Goal: Transaction & Acquisition: Purchase product/service

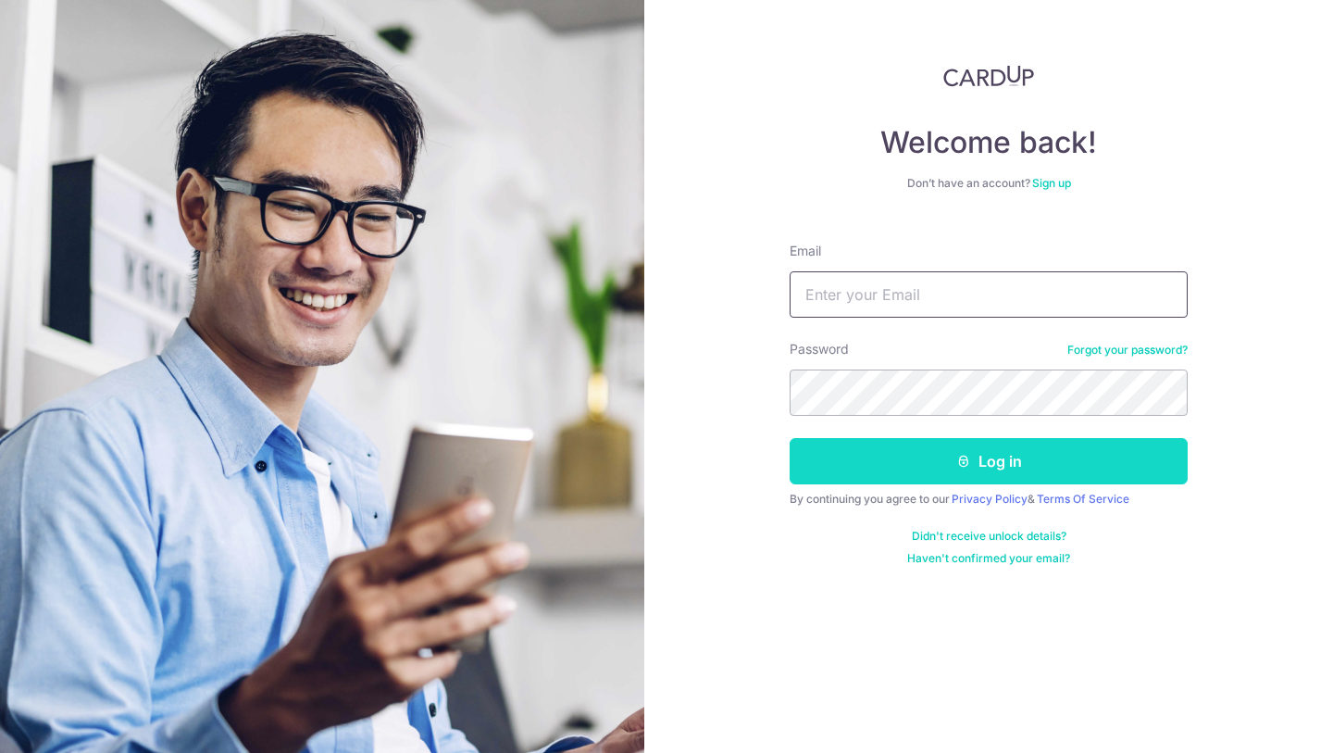
type input "G-w-r@hotmail.com"
click at [923, 443] on button "Log in" at bounding box center [989, 461] width 398 height 46
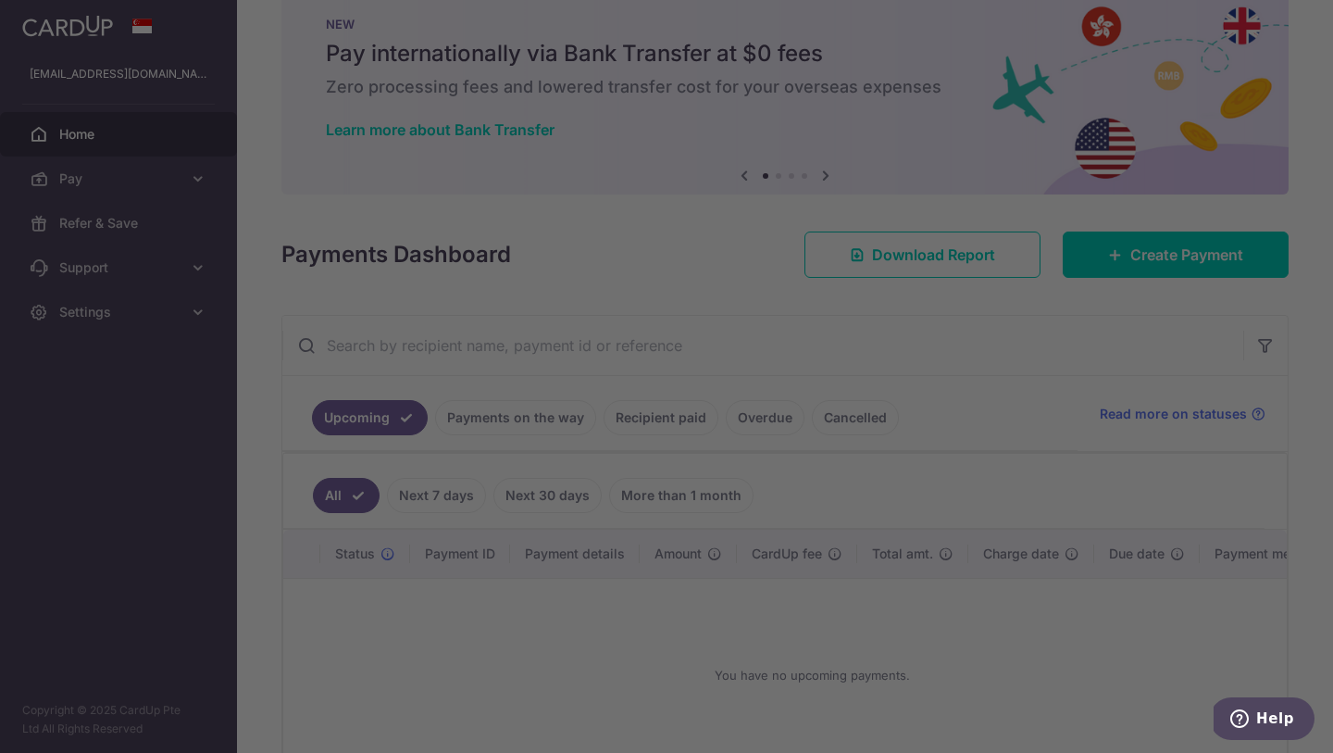
scroll to position [47, 0]
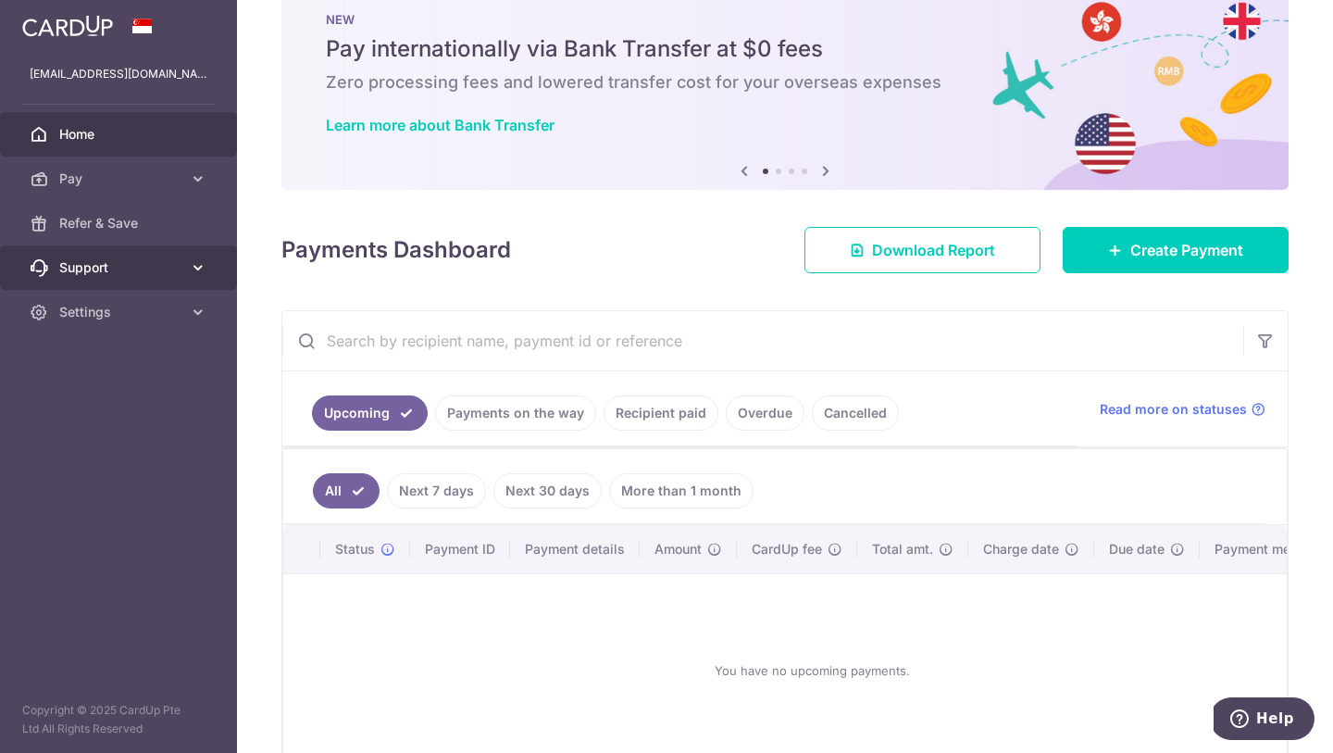
click at [199, 280] on link "Support" at bounding box center [118, 267] width 237 height 44
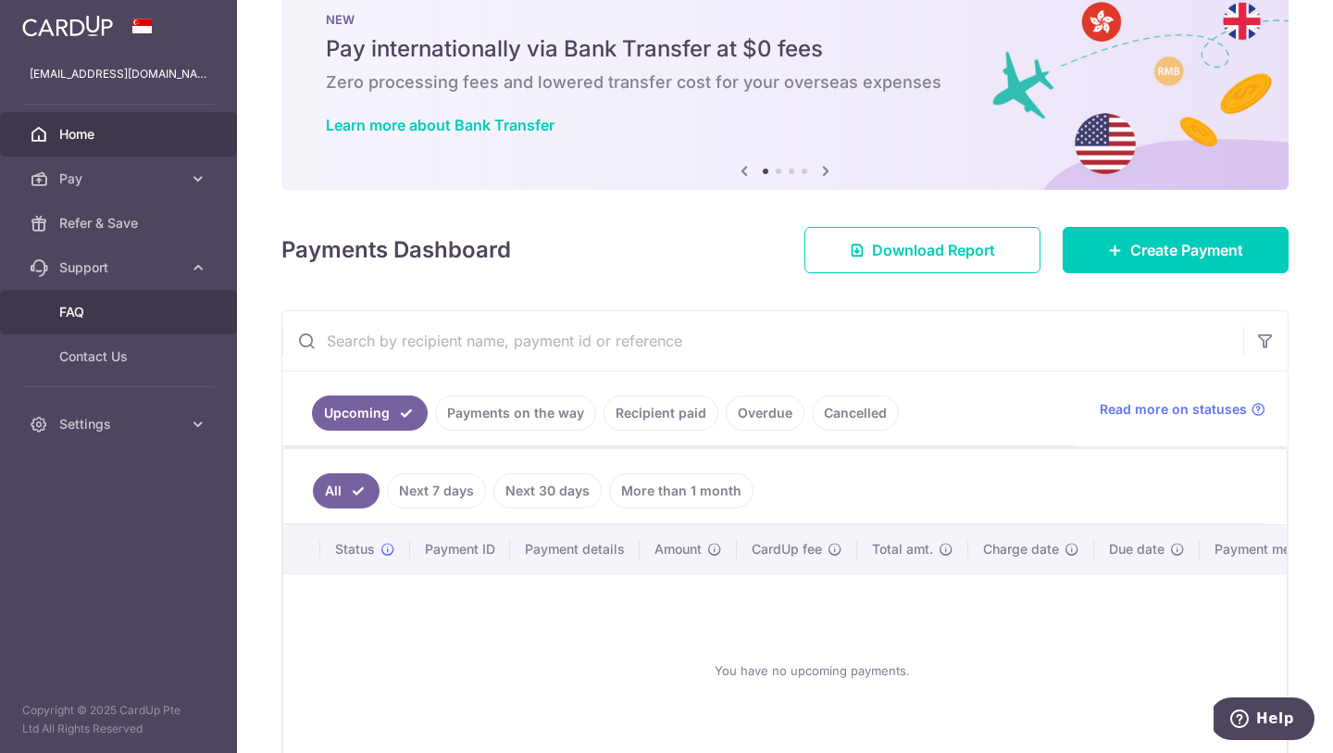
click at [168, 310] on span "FAQ" at bounding box center [120, 312] width 122 height 19
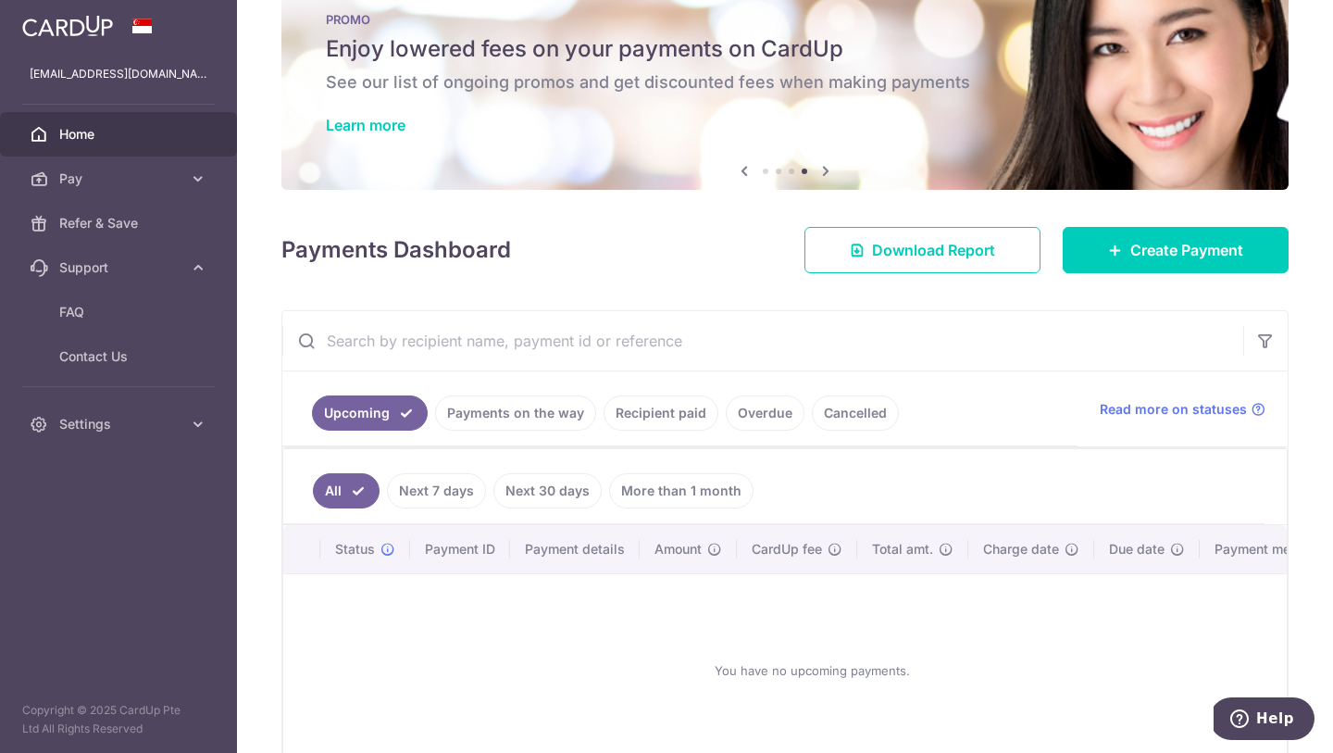
click at [513, 408] on link "Payments on the way" at bounding box center [515, 412] width 161 height 35
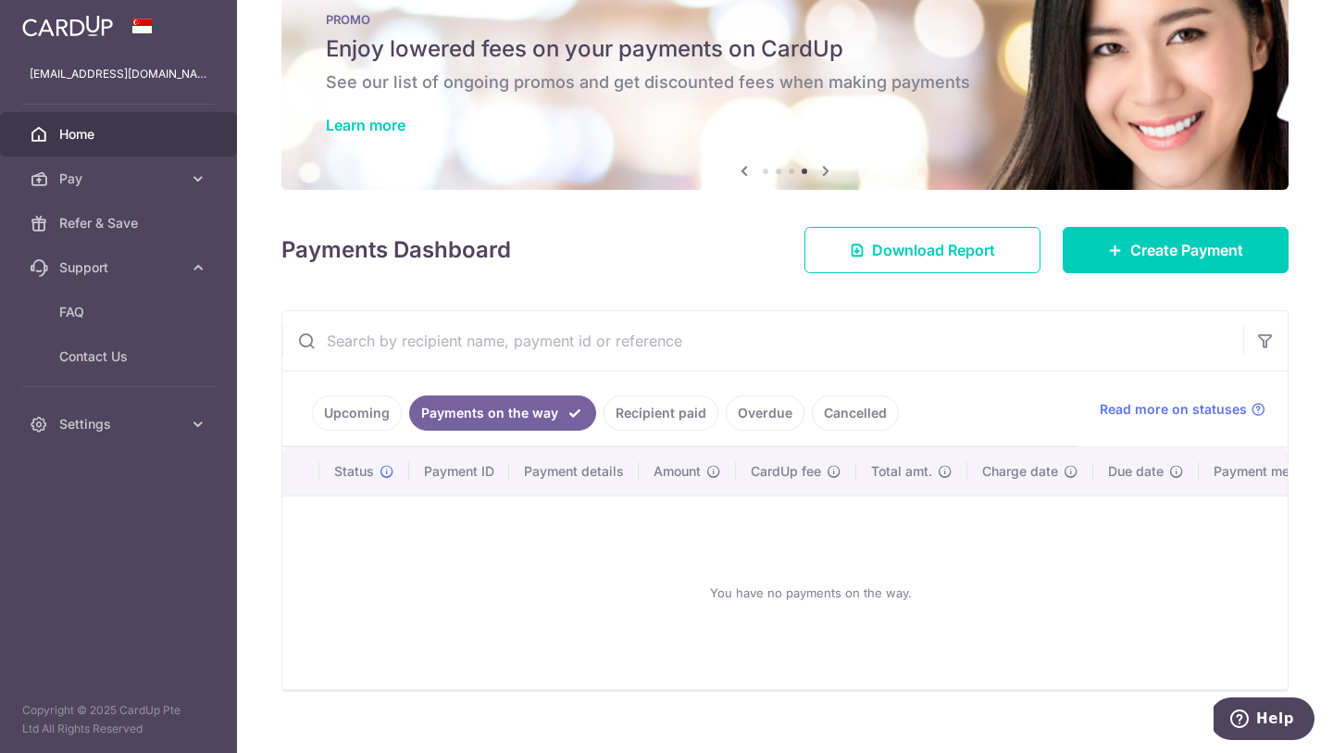
click at [386, 413] on link "Upcoming" at bounding box center [357, 412] width 90 height 35
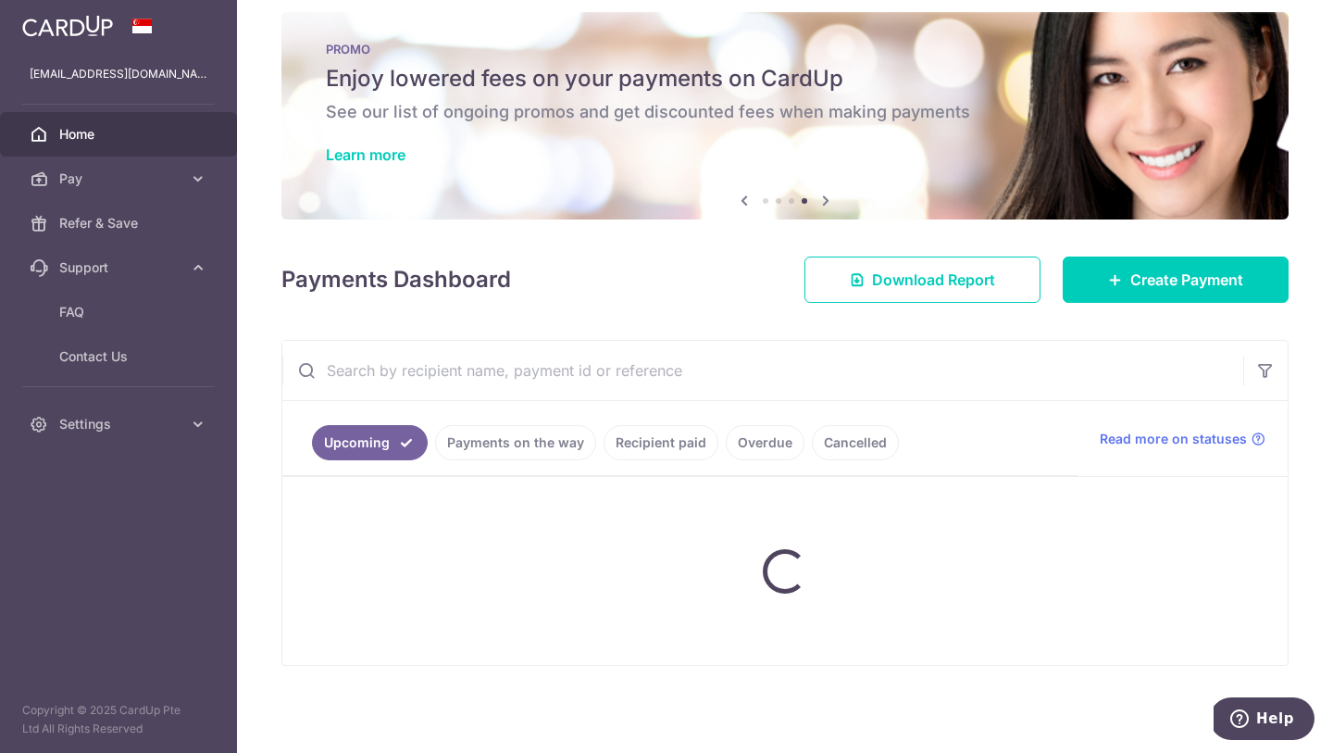
scroll to position [26, 0]
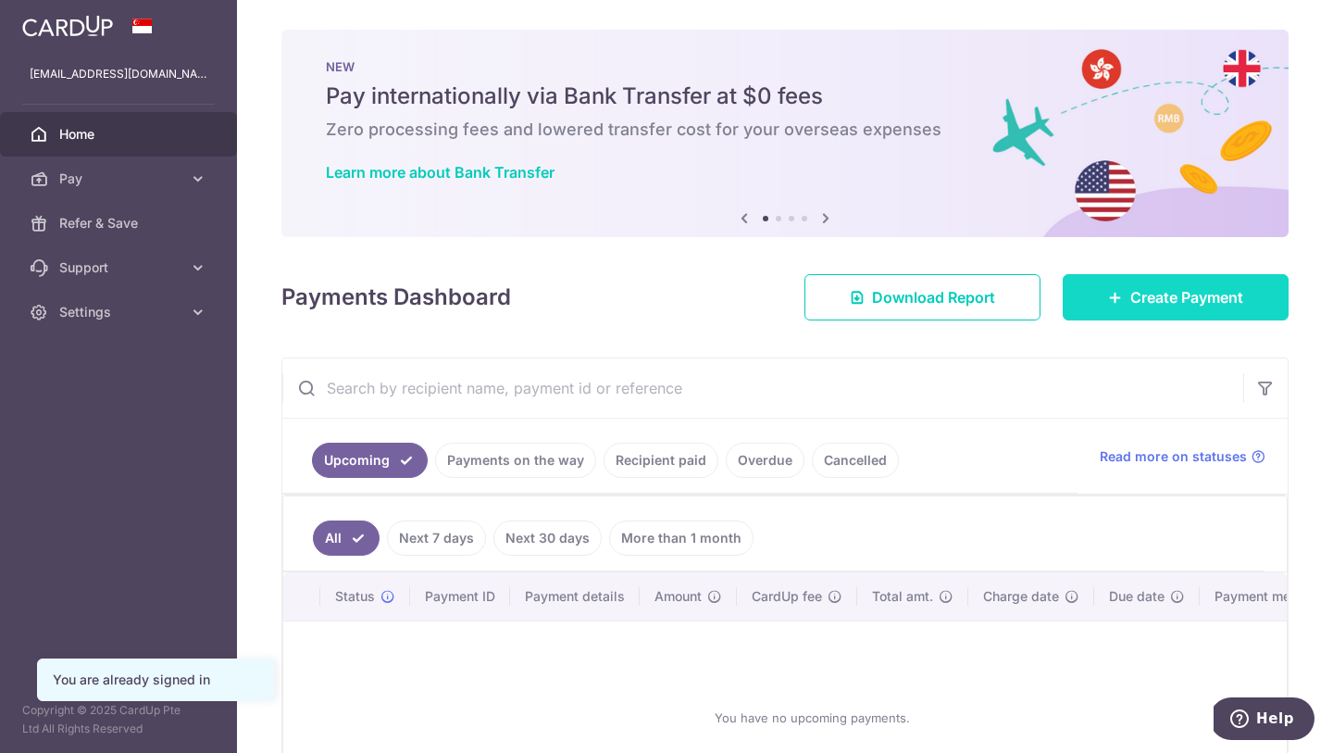
click at [1176, 292] on span "Create Payment" at bounding box center [1186, 297] width 113 height 22
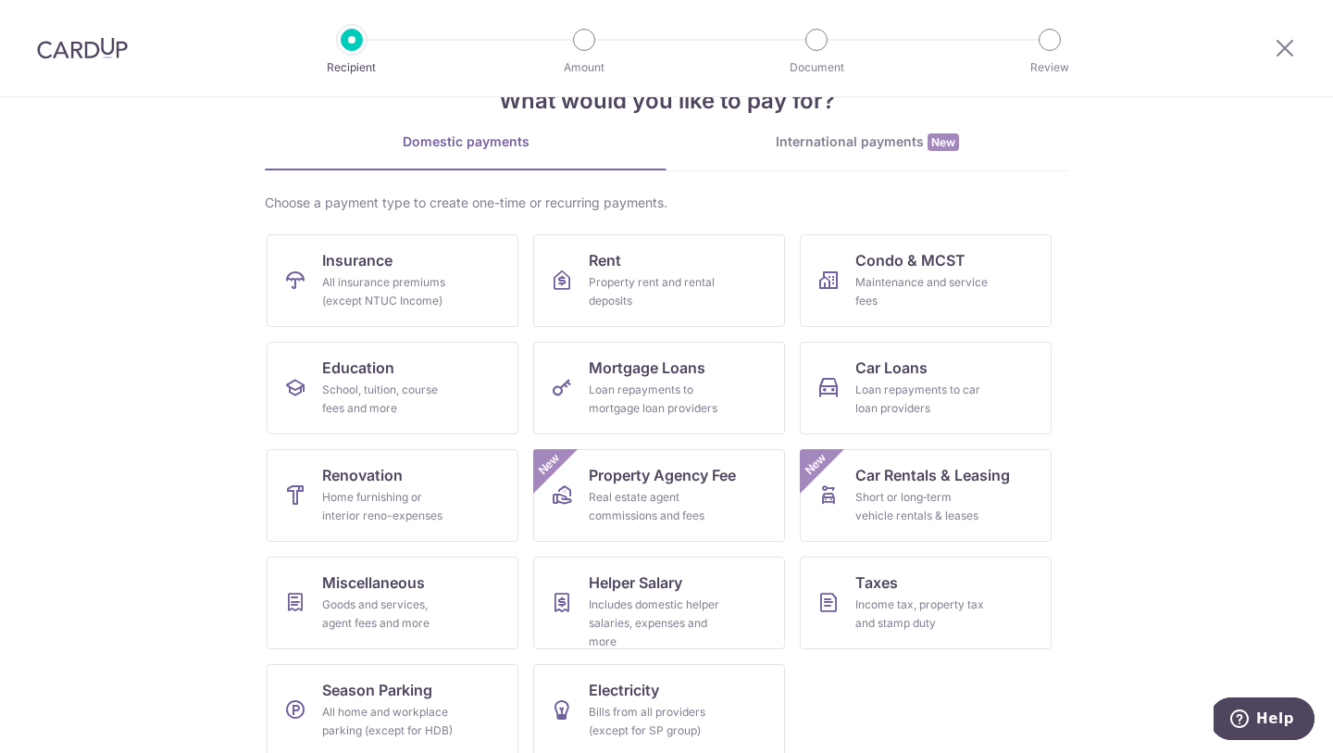
scroll to position [76, 0]
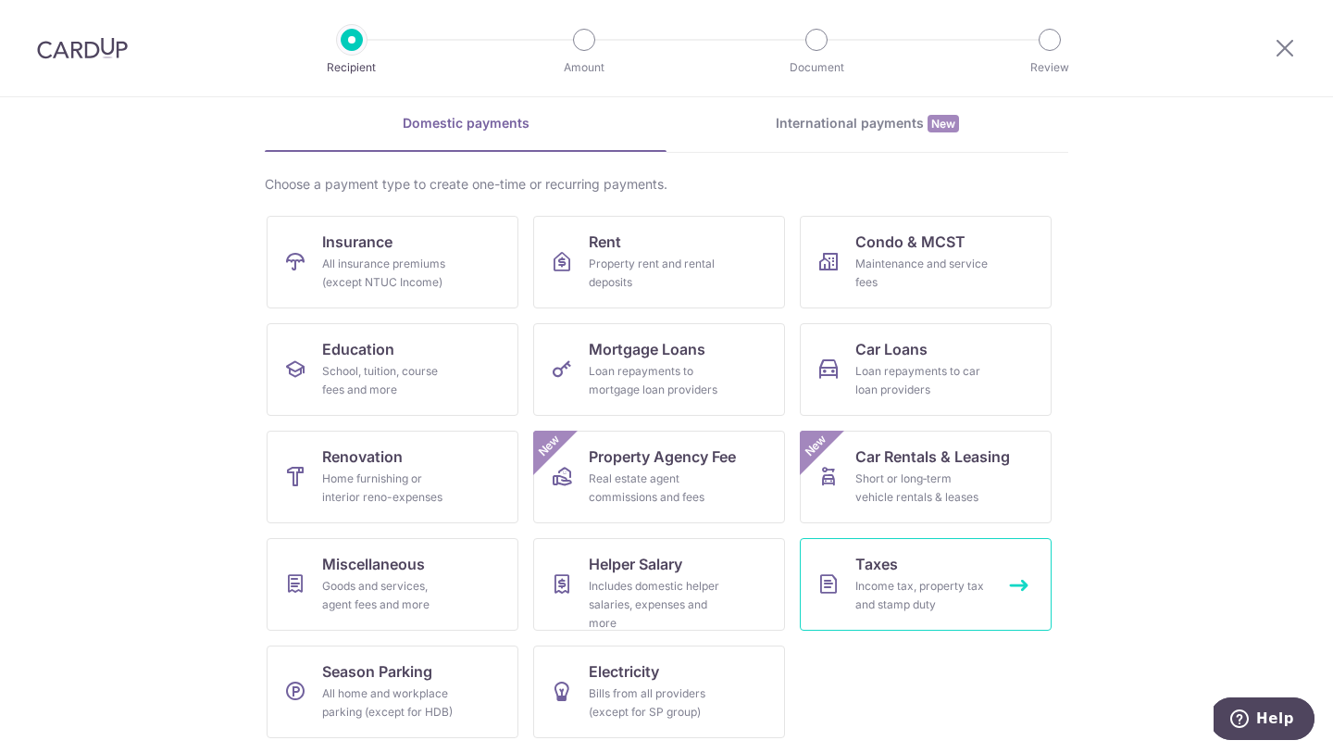
click at [968, 609] on div "Income tax, property tax and stamp duty" at bounding box center [922, 595] width 133 height 37
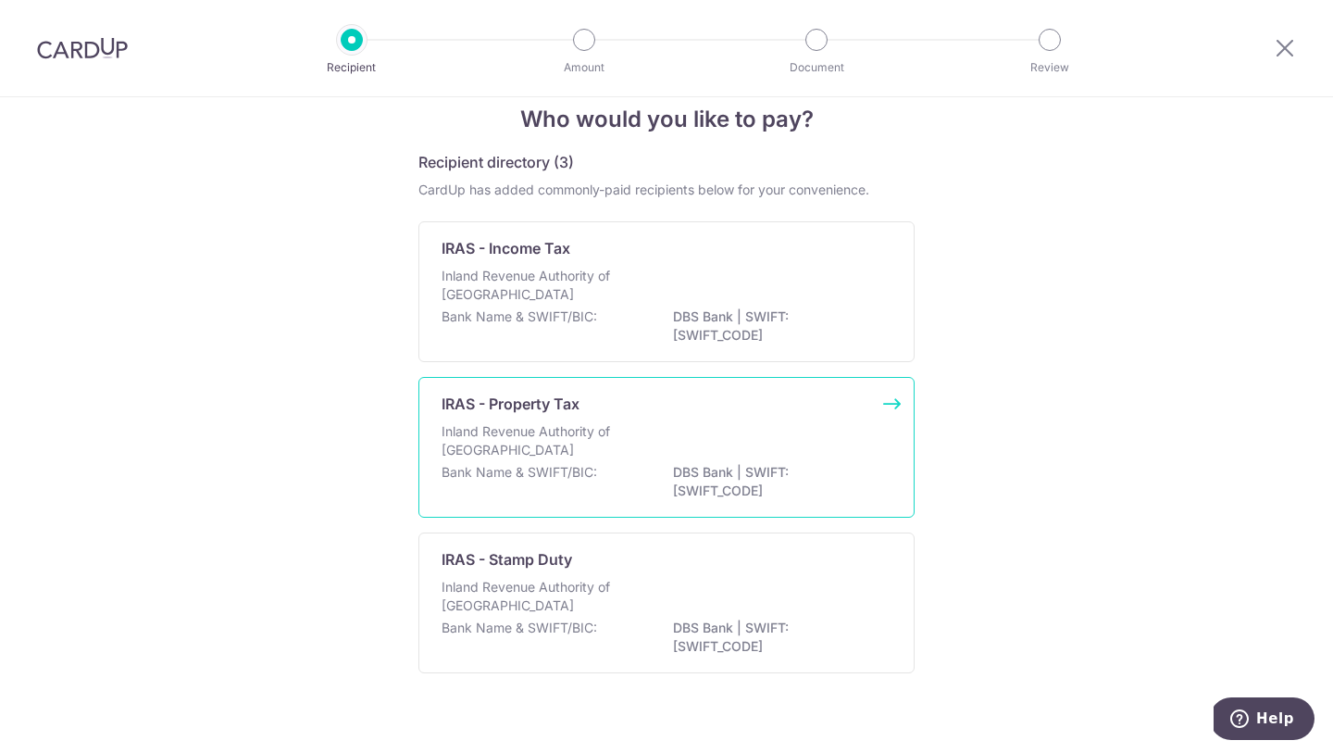
scroll to position [33, 0]
click at [675, 431] on div "Inland Revenue Authority of Singapore" at bounding box center [667, 440] width 450 height 41
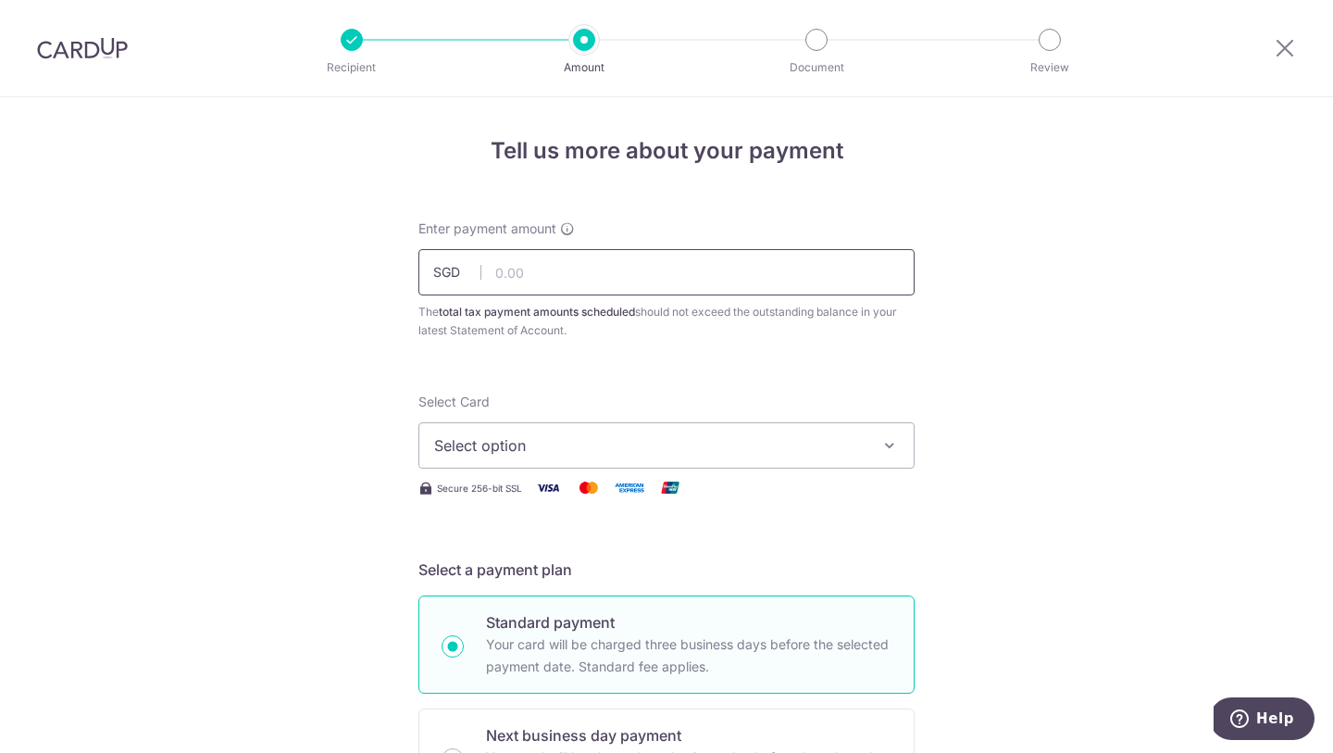
click at [568, 270] on input "text" at bounding box center [666, 272] width 496 height 46
click at [553, 445] on span "Select option" at bounding box center [649, 445] width 431 height 22
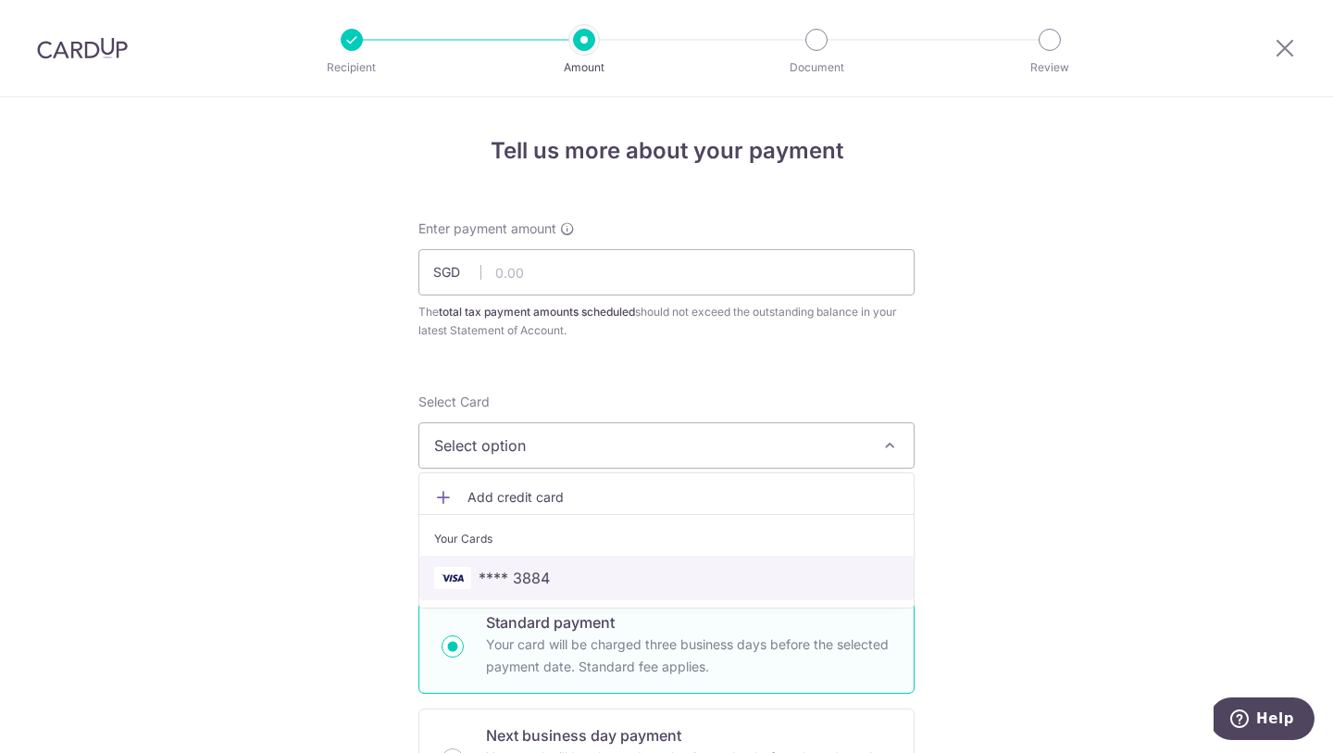
click at [541, 569] on span "**** 3884" at bounding box center [514, 578] width 71 height 22
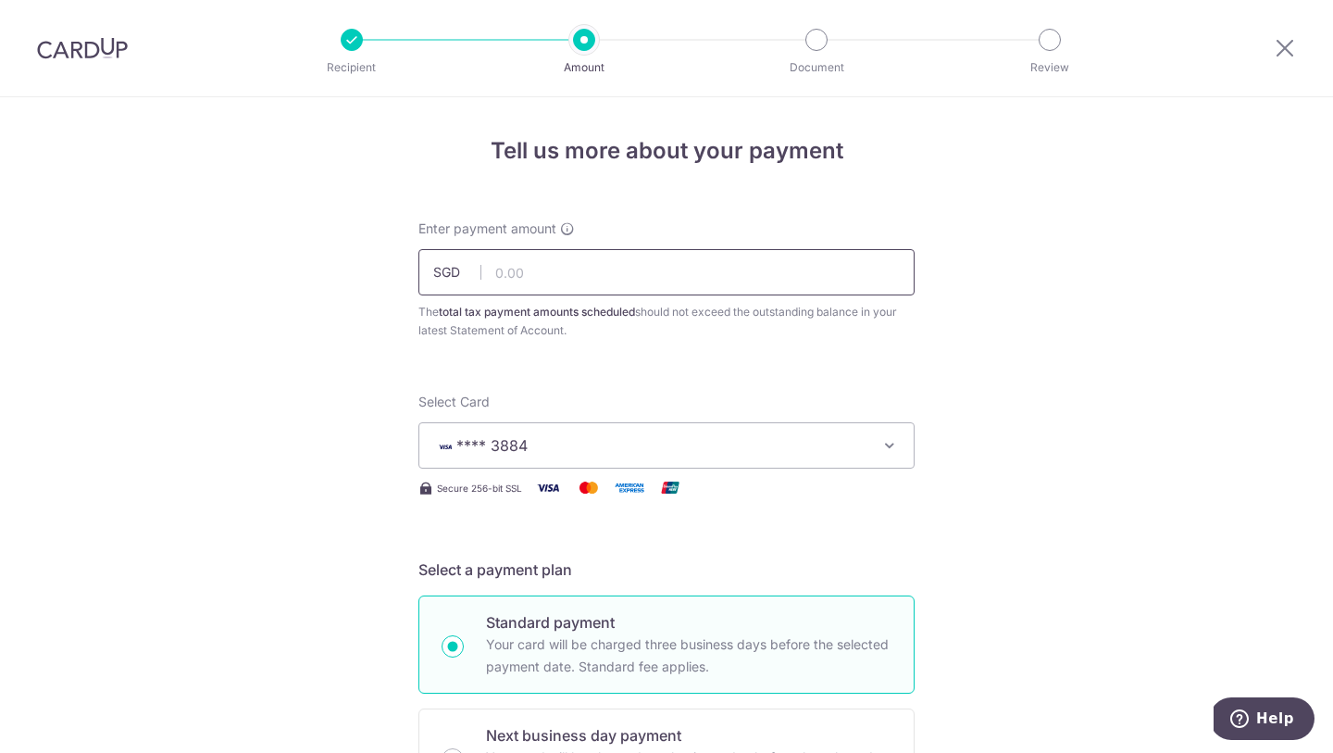
click at [564, 283] on input "text" at bounding box center [666, 272] width 496 height 46
type input "929.60"
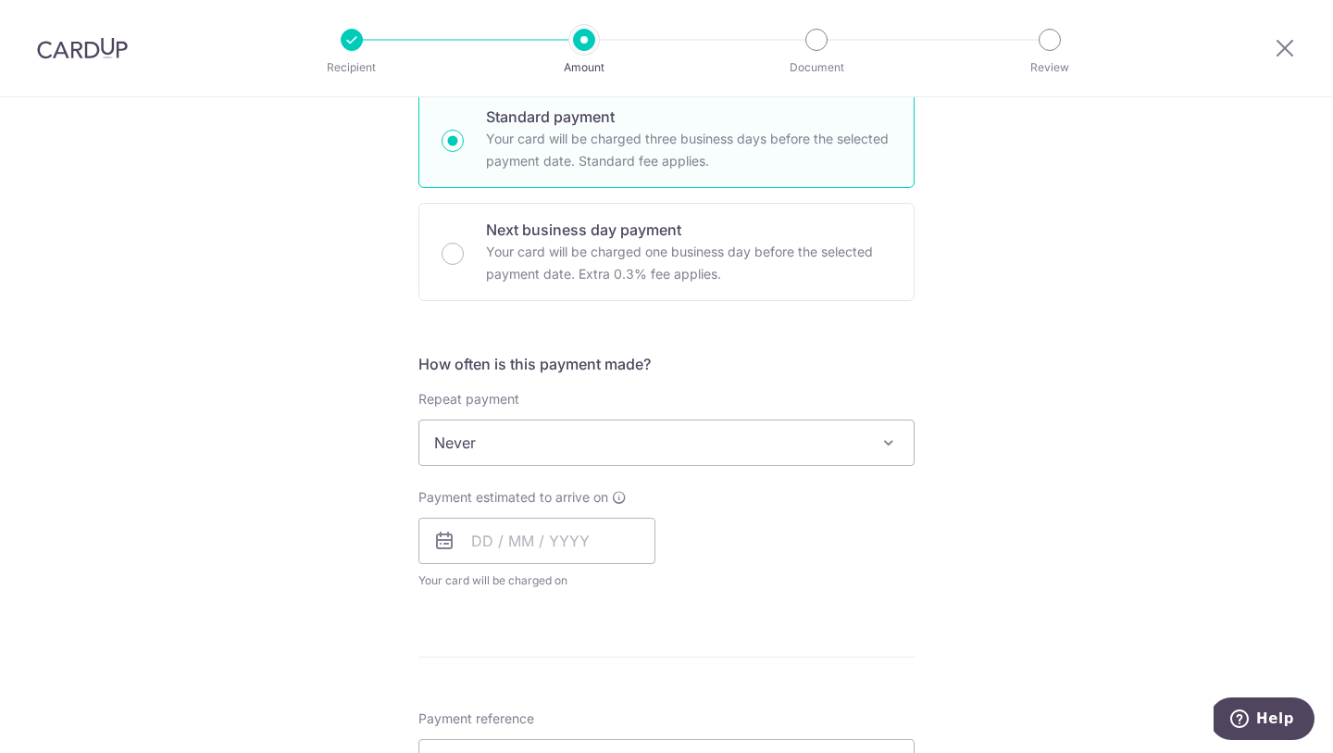
scroll to position [518, 0]
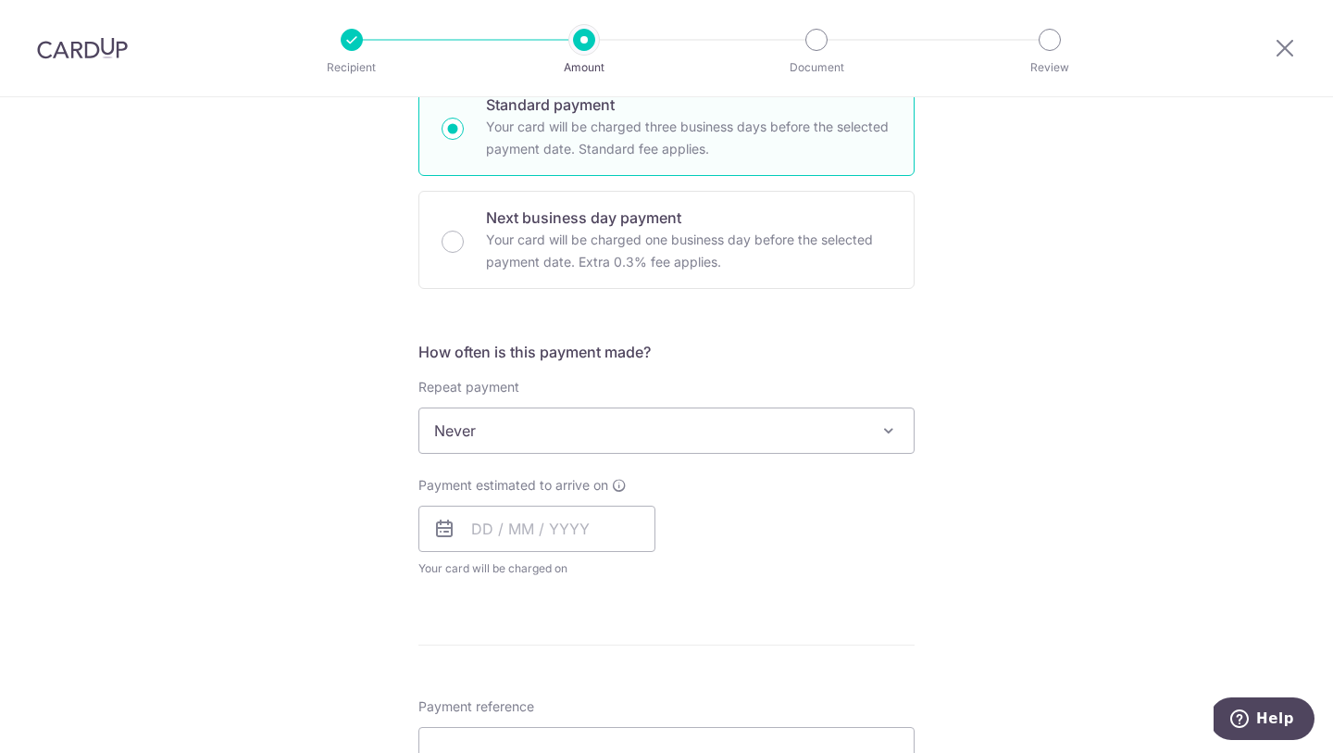
click at [724, 438] on span "Never" at bounding box center [666, 430] width 494 height 44
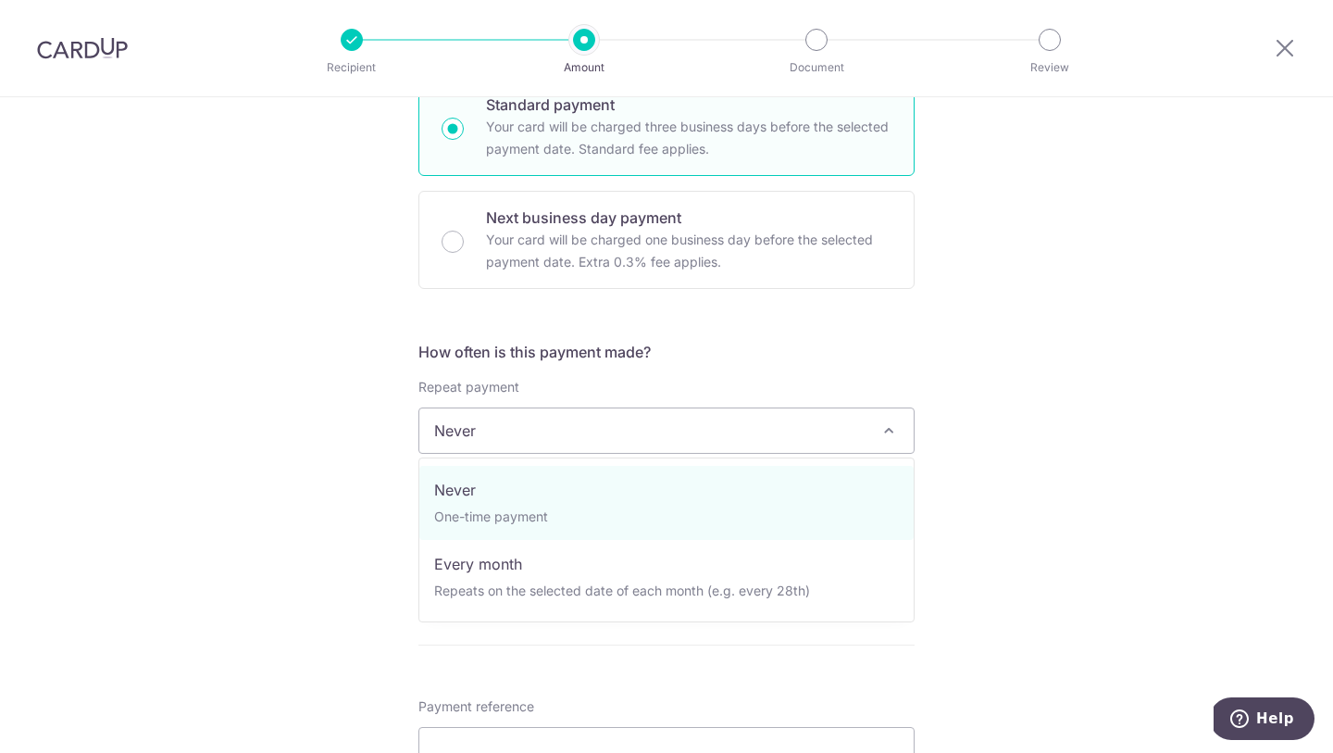
click at [724, 438] on span "Never" at bounding box center [666, 430] width 494 height 44
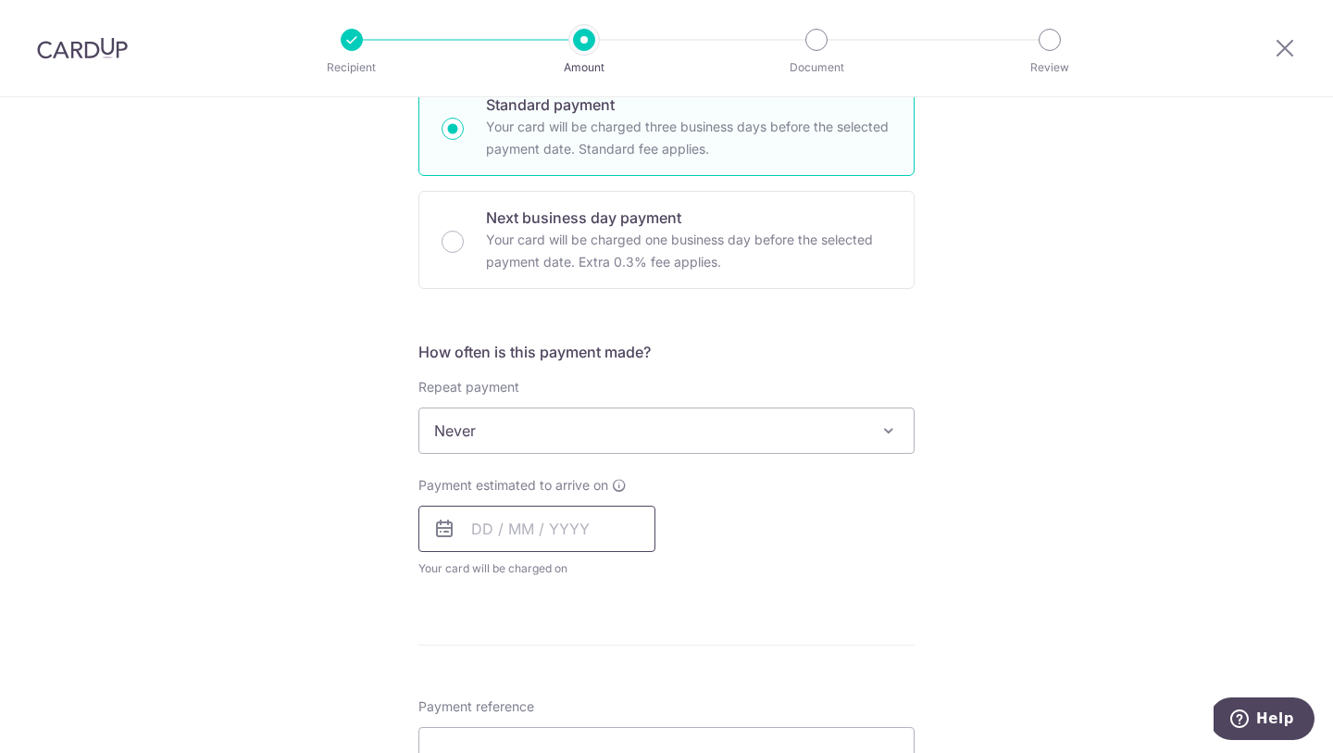
click at [598, 531] on input "text" at bounding box center [536, 529] width 237 height 46
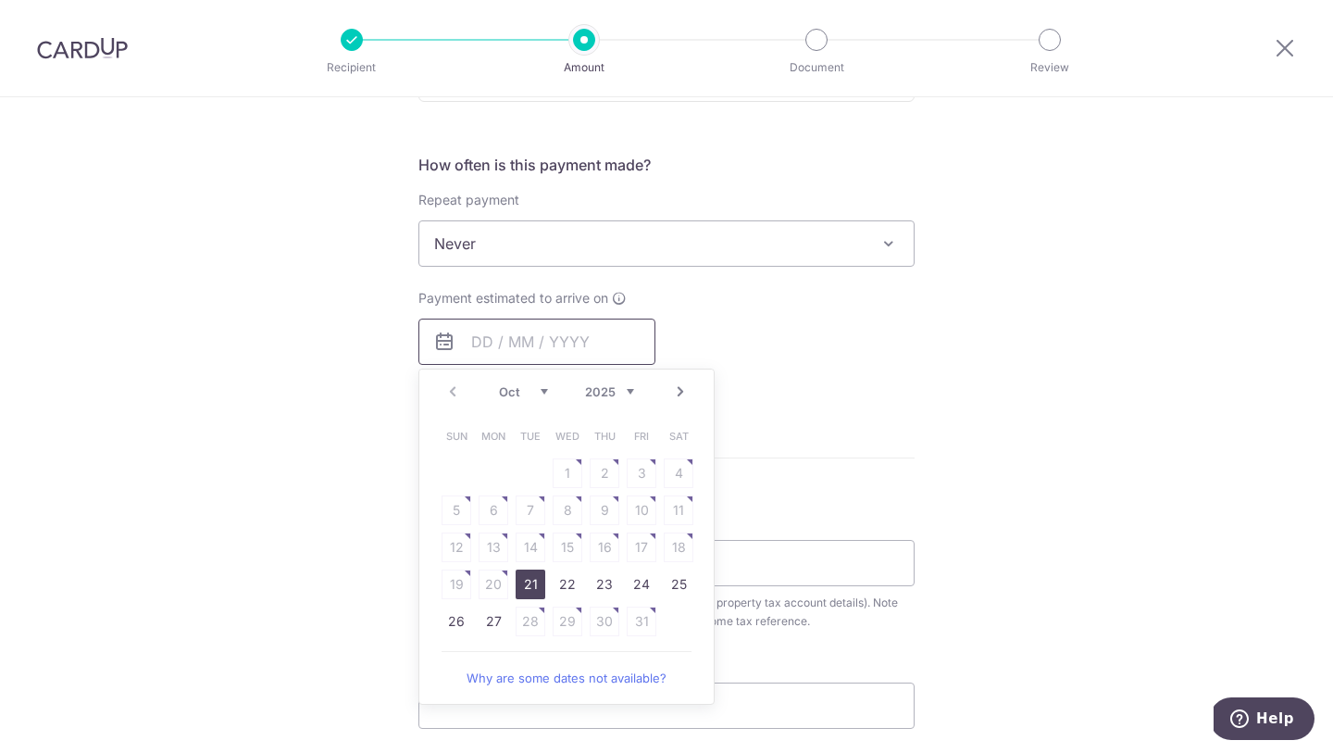
scroll to position [707, 0]
click at [544, 581] on link "21" at bounding box center [531, 582] width 30 height 30
type input "21/10/2025"
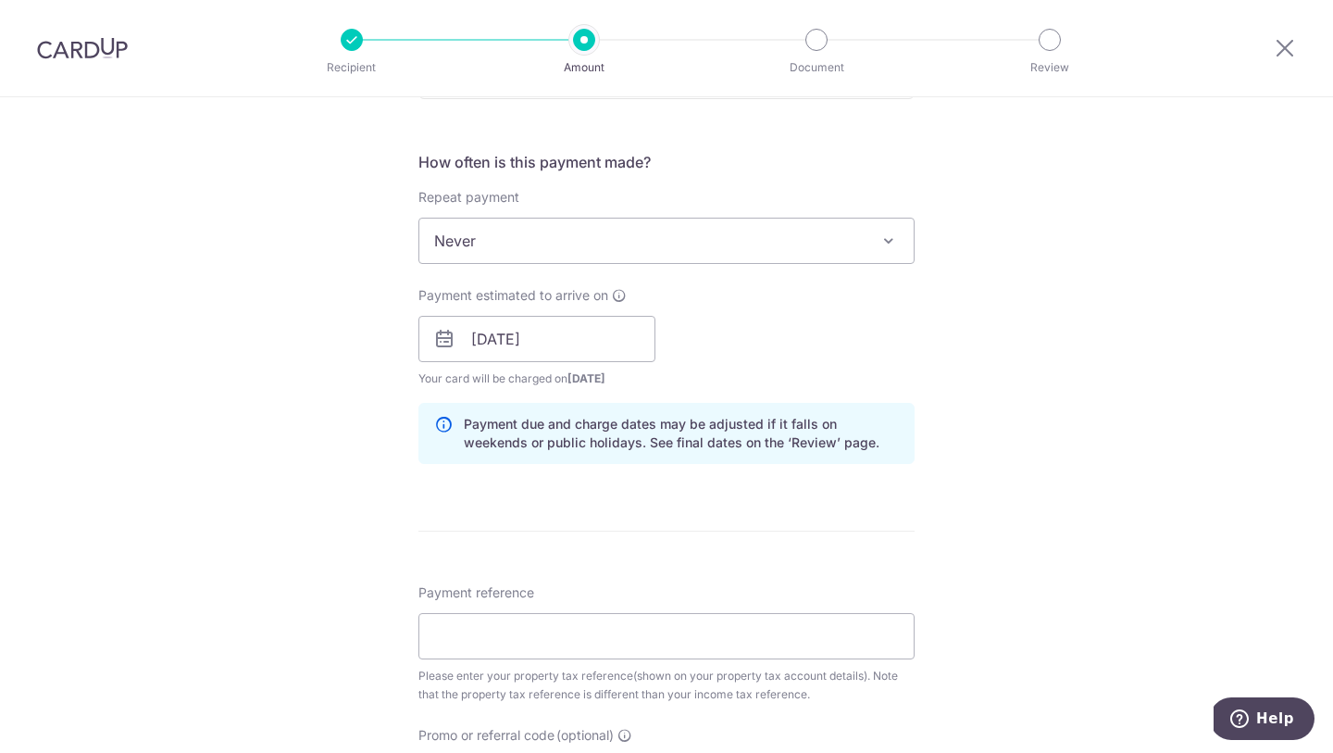
scroll to position [737, 0]
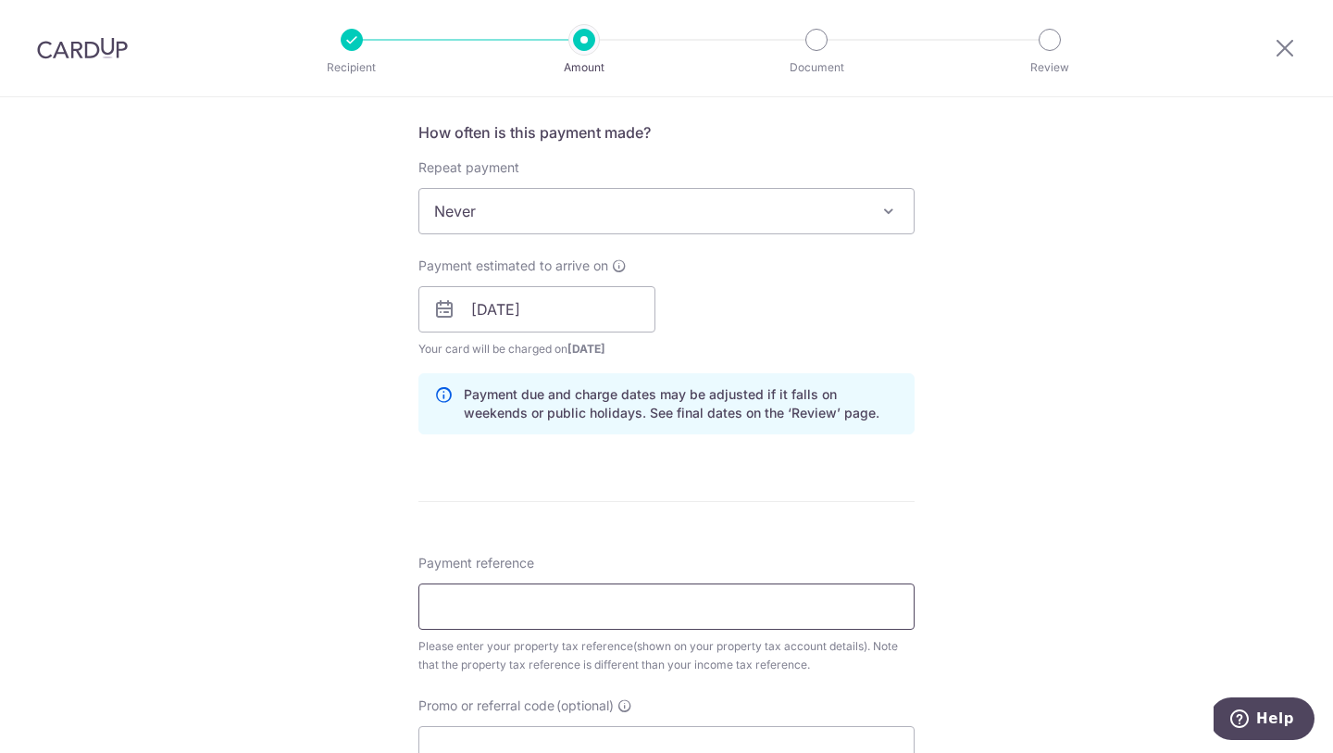
click at [607, 606] on input "Payment reference" at bounding box center [666, 606] width 496 height 46
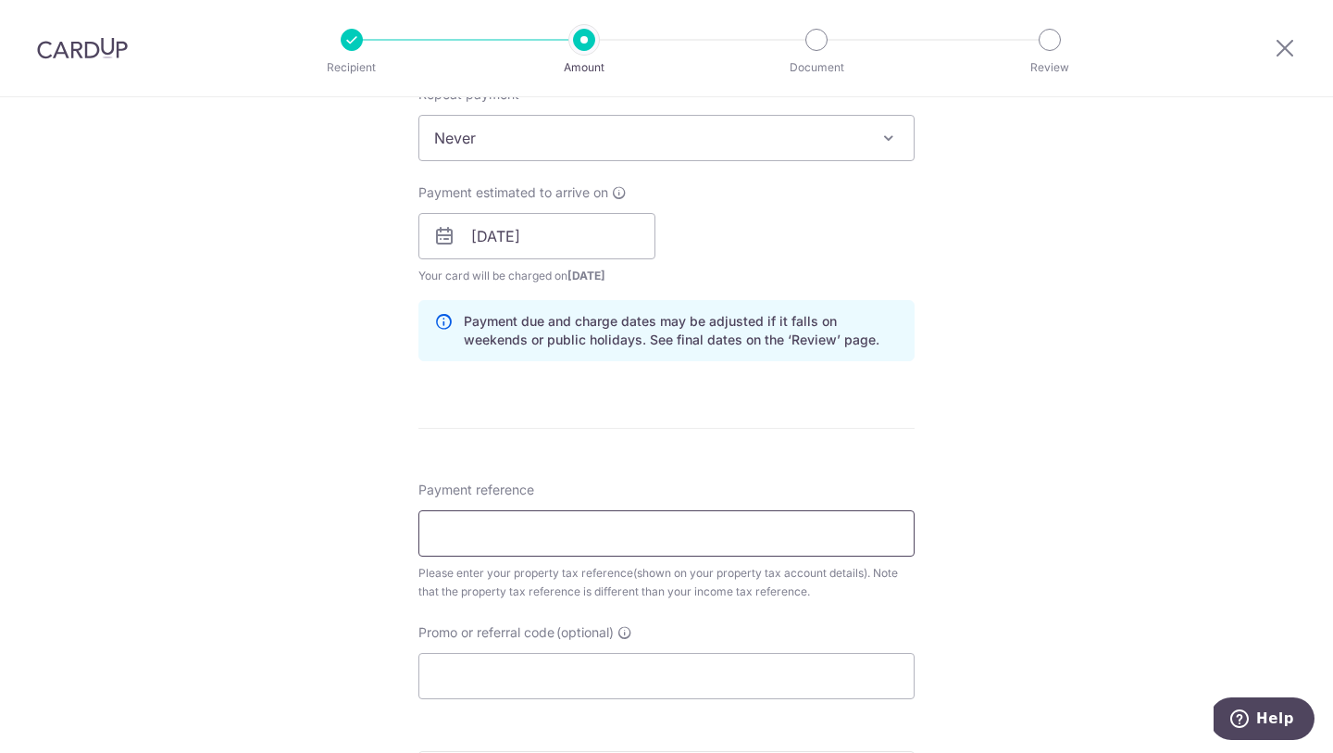
scroll to position [847, 0]
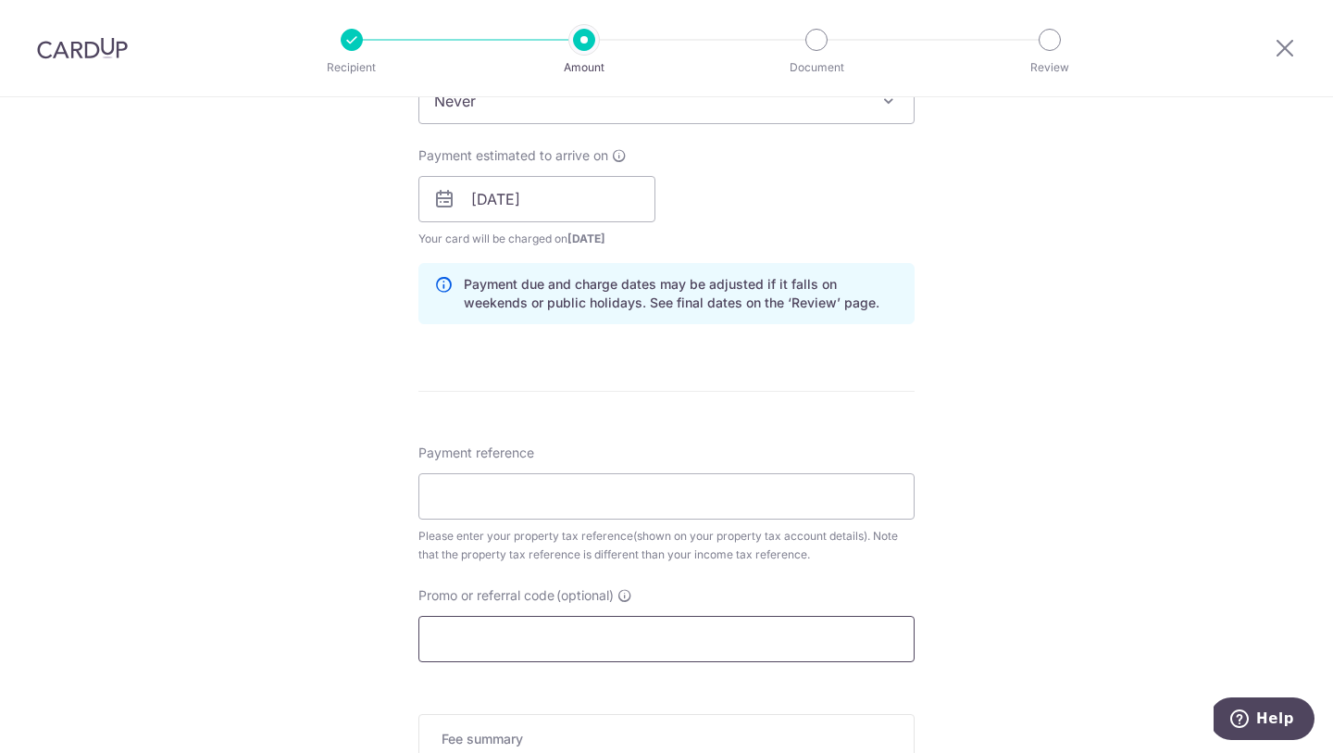
click at [587, 624] on input "Promo or referral code (optional)" at bounding box center [666, 639] width 496 height 46
paste input "3HOME25R"
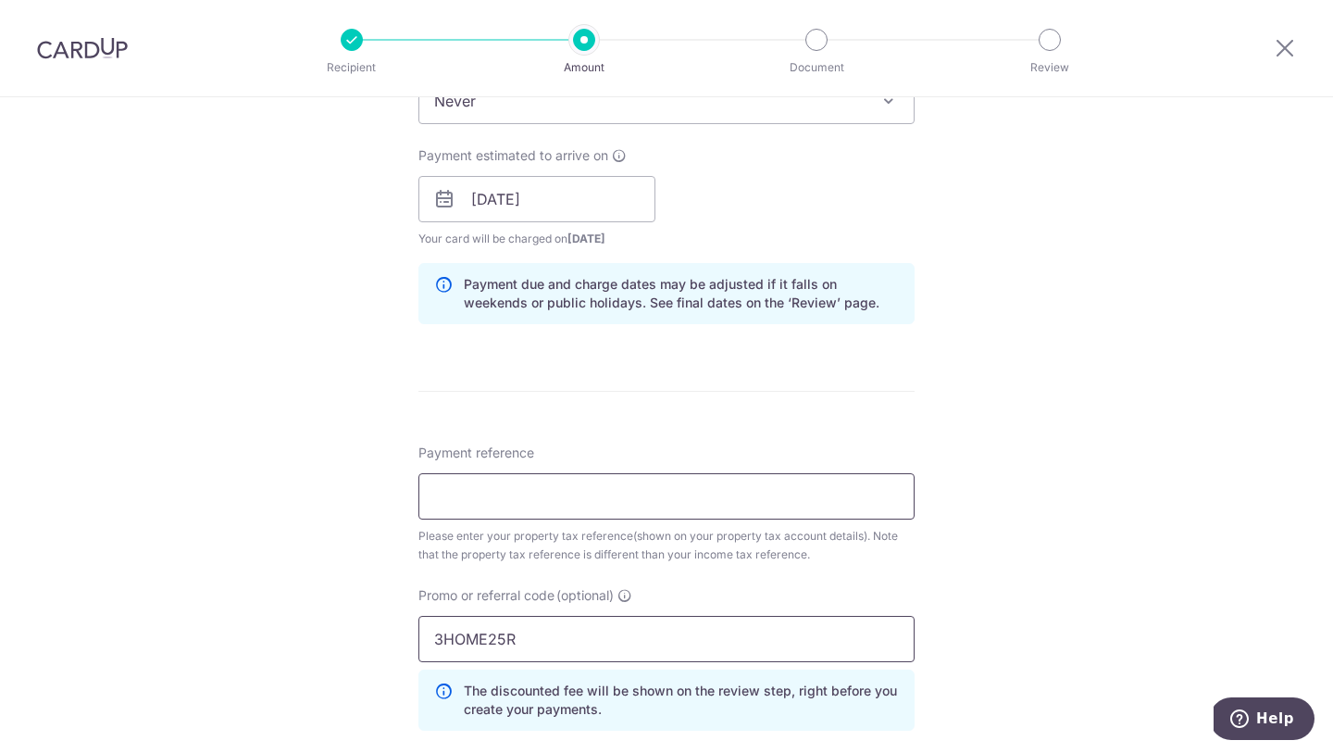
type input "3HOME25R"
click at [568, 513] on input "Payment reference" at bounding box center [666, 496] width 496 height 46
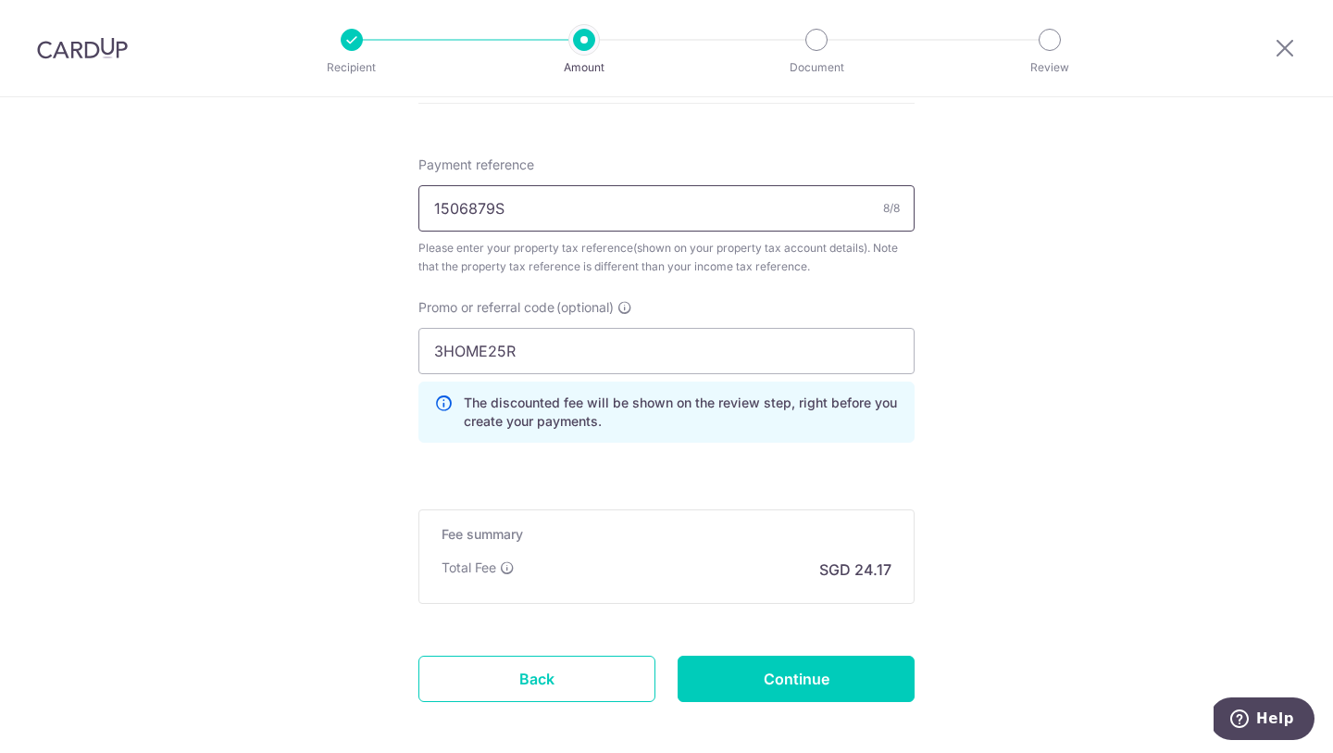
scroll to position [1137, 0]
type input "1506879S"
click at [773, 668] on input "Continue" at bounding box center [796, 677] width 237 height 46
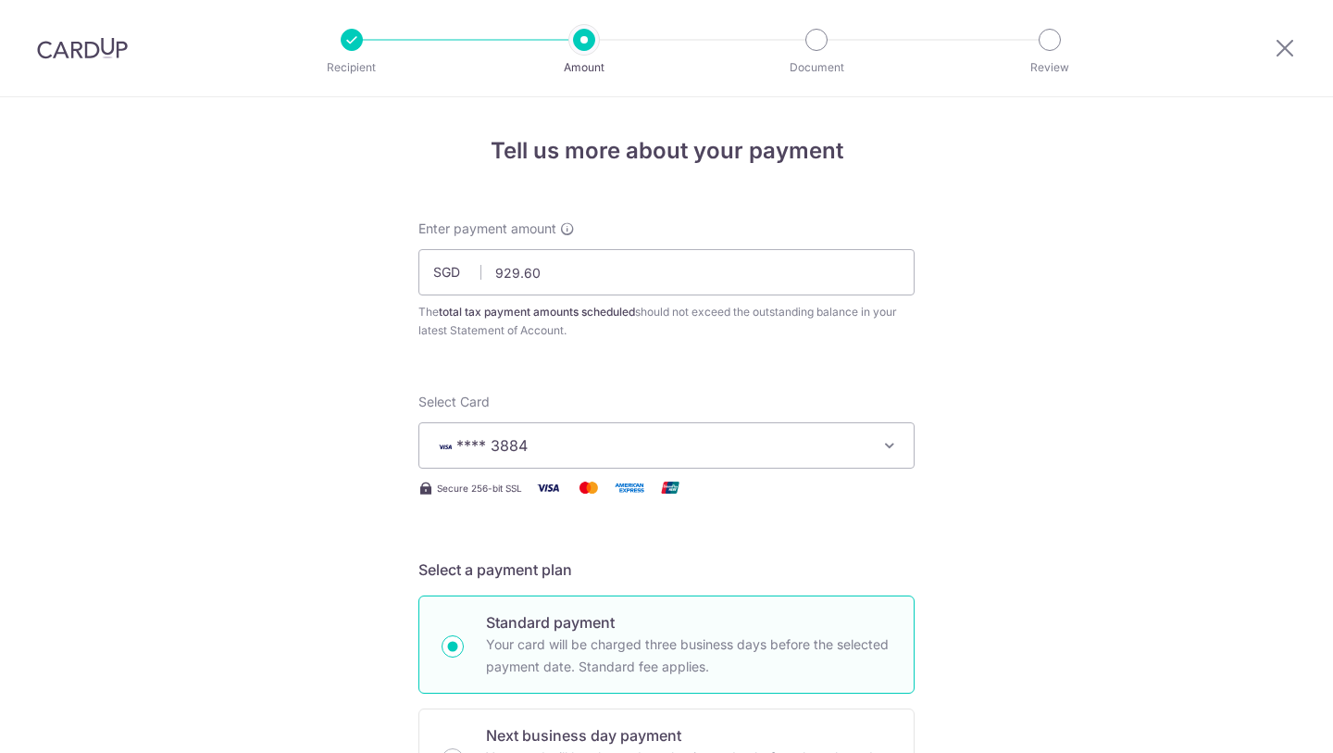
scroll to position [1249, 0]
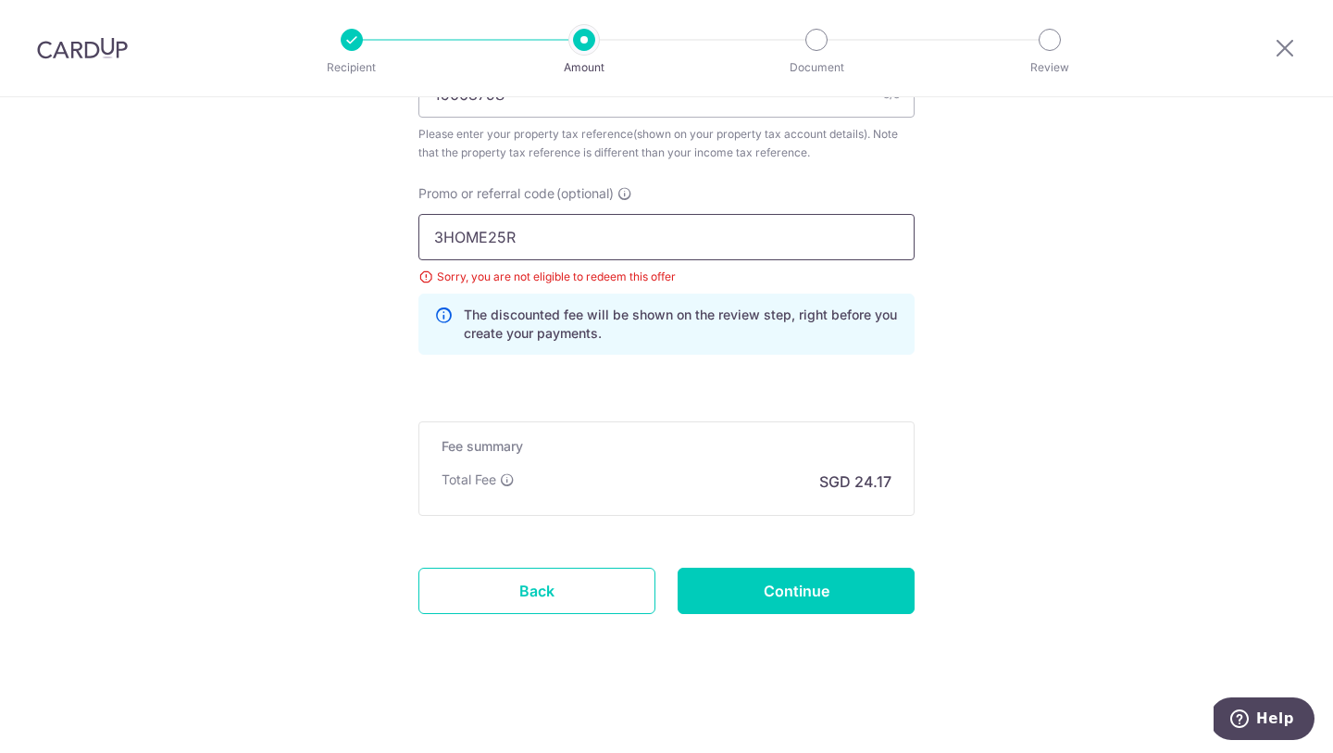
click at [694, 241] on input "3HOME25R" at bounding box center [666, 237] width 496 height 46
paste input "RENO25ONE"
type input "RENO25ONE"
click at [743, 578] on input "Continue" at bounding box center [796, 591] width 237 height 46
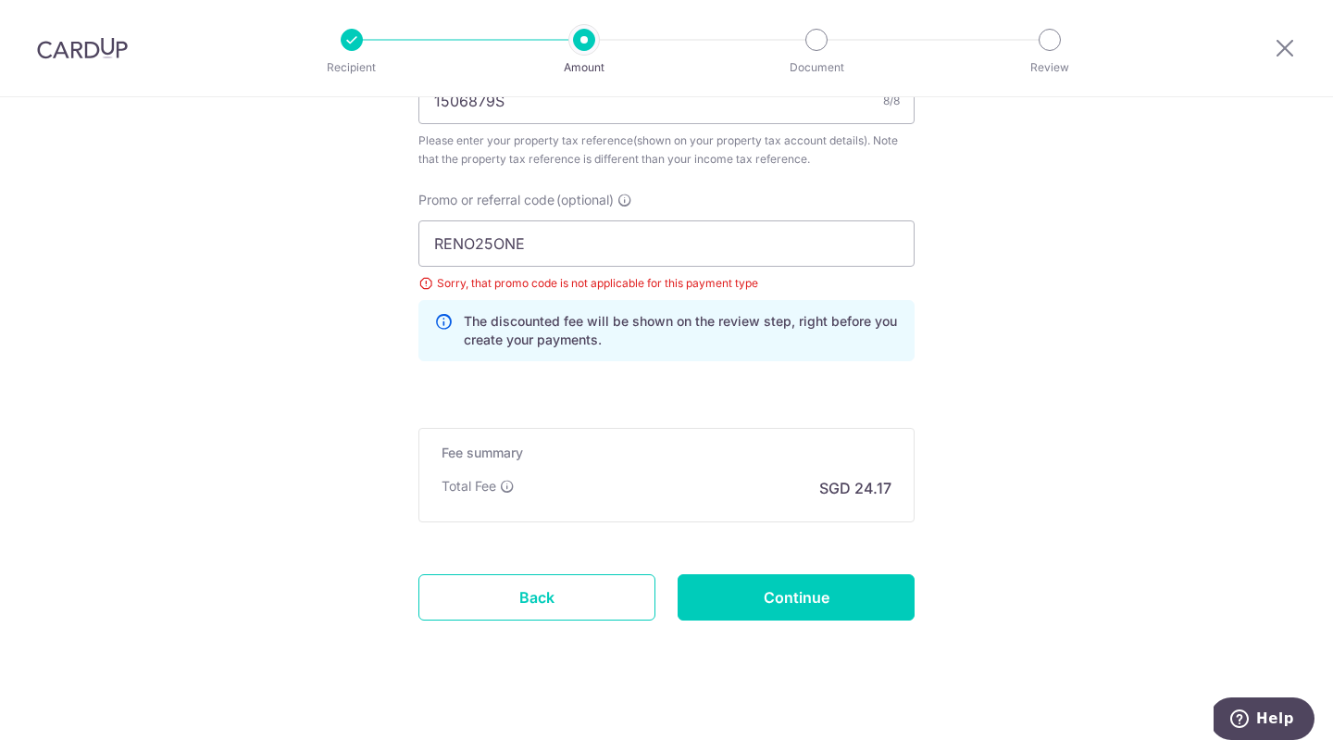
scroll to position [1249, 0]
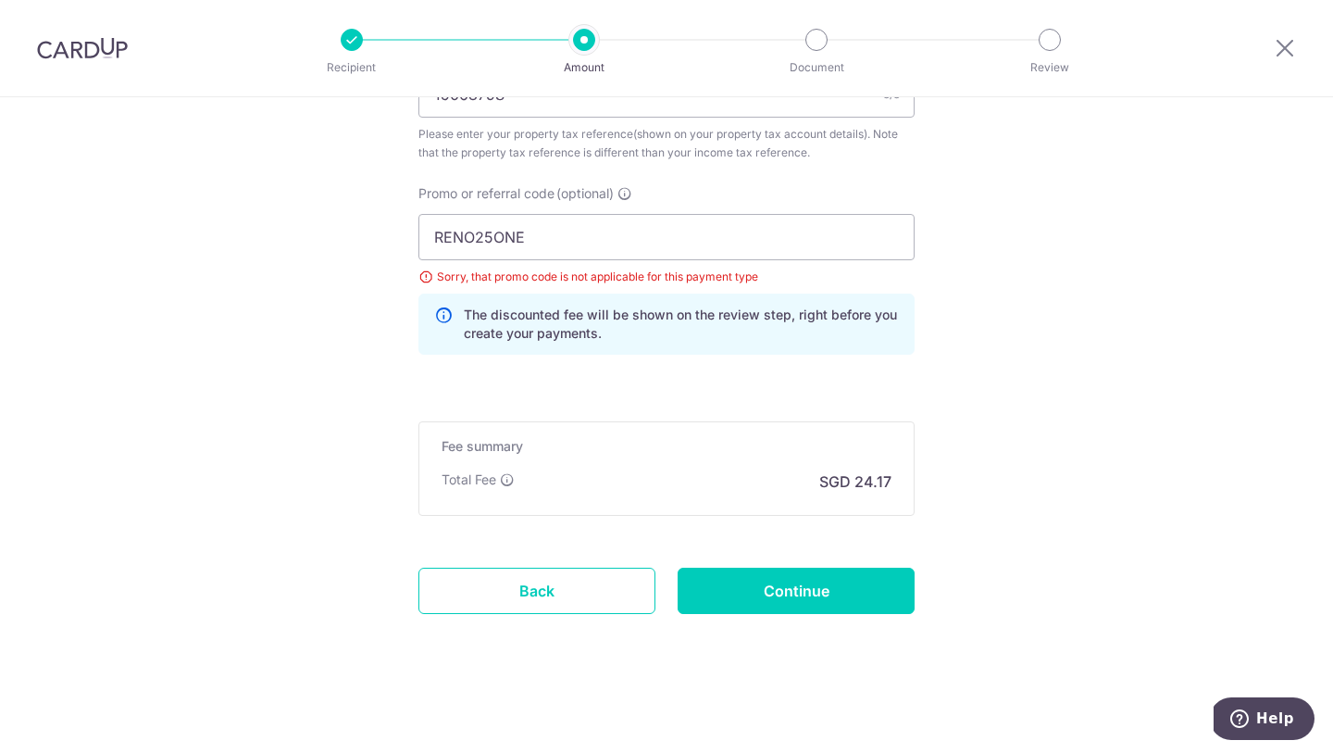
click at [619, 262] on div "RENO25ONE Sorry, that promo code is not applicable for this payment type The di…" at bounding box center [666, 284] width 496 height 141
click at [619, 247] on input "RENO25ONE" at bounding box center [666, 237] width 496 height 46
paste input "VTAX"
type input "VTAX25ONE"
click at [701, 593] on input "Continue" at bounding box center [796, 591] width 237 height 46
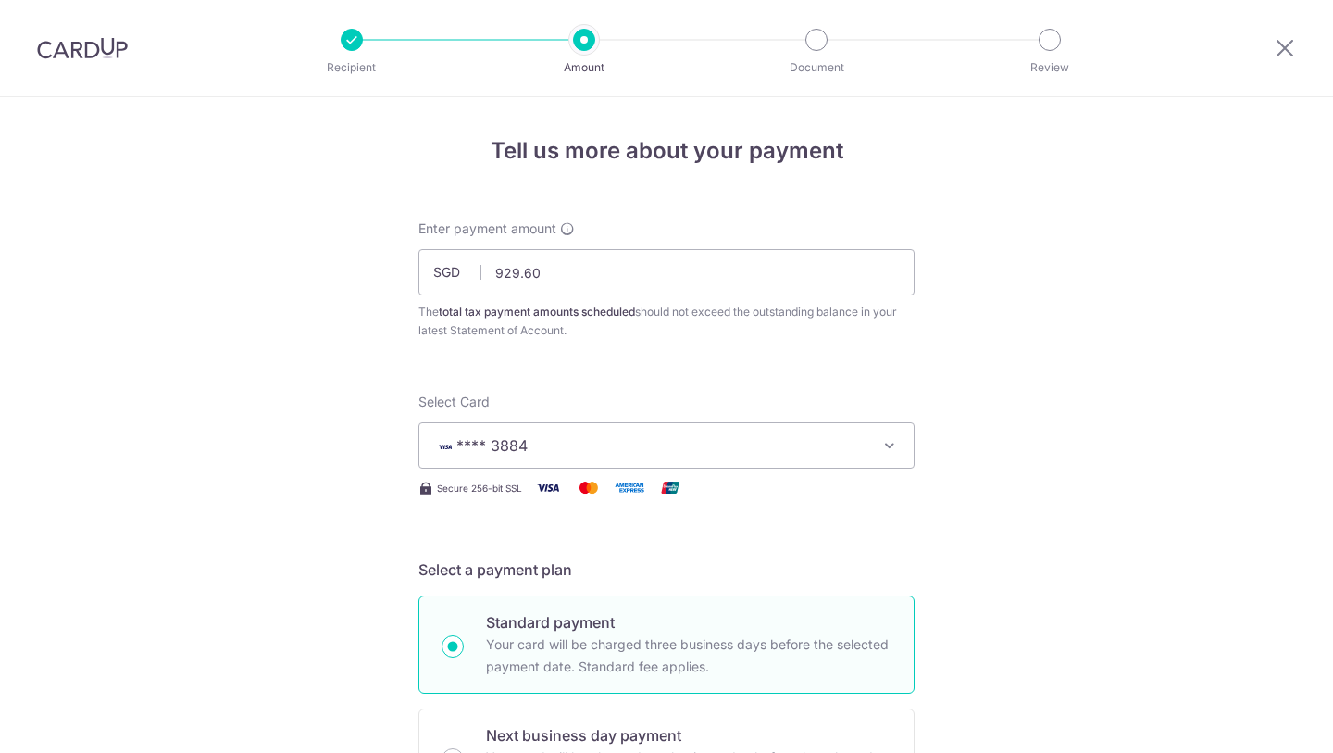
scroll to position [1249, 0]
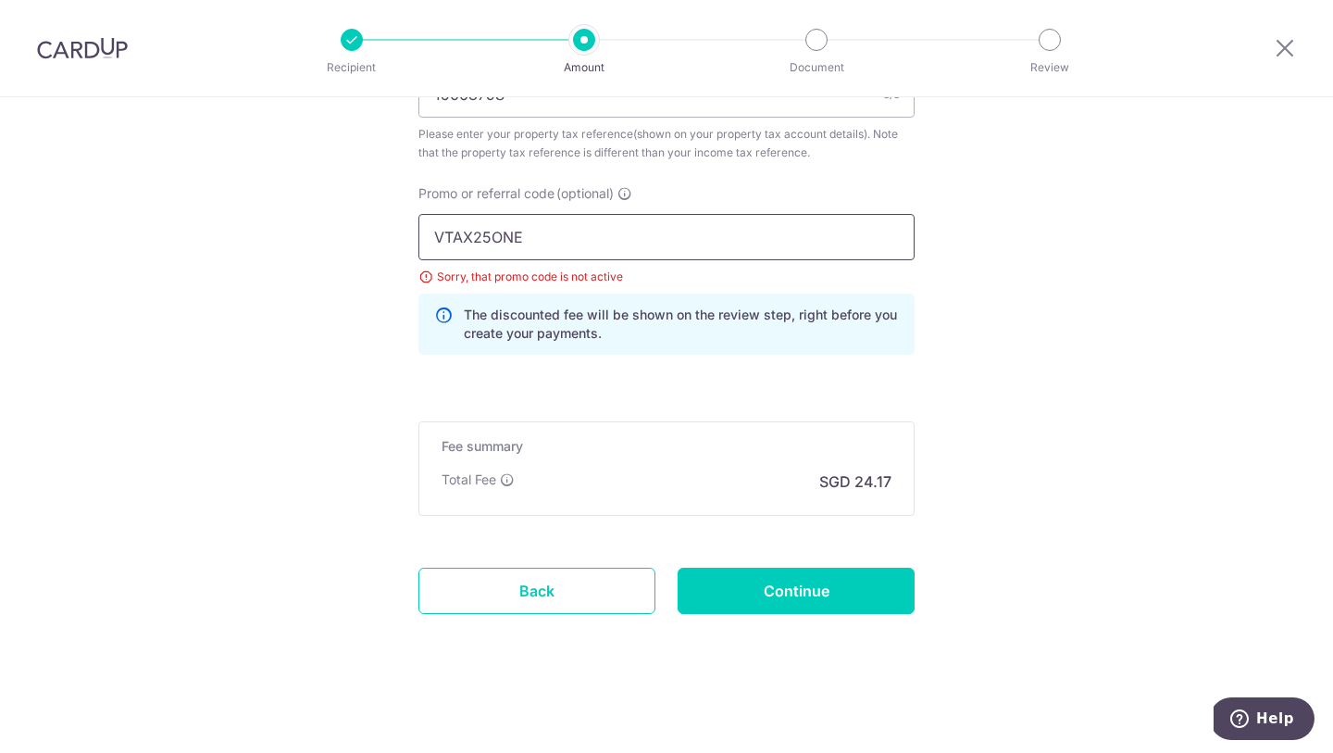
click at [564, 234] on input "VTAX25ONE" at bounding box center [666, 237] width 496 height 46
type input "OFF225"
click at [817, 599] on input "Continue" at bounding box center [796, 591] width 237 height 46
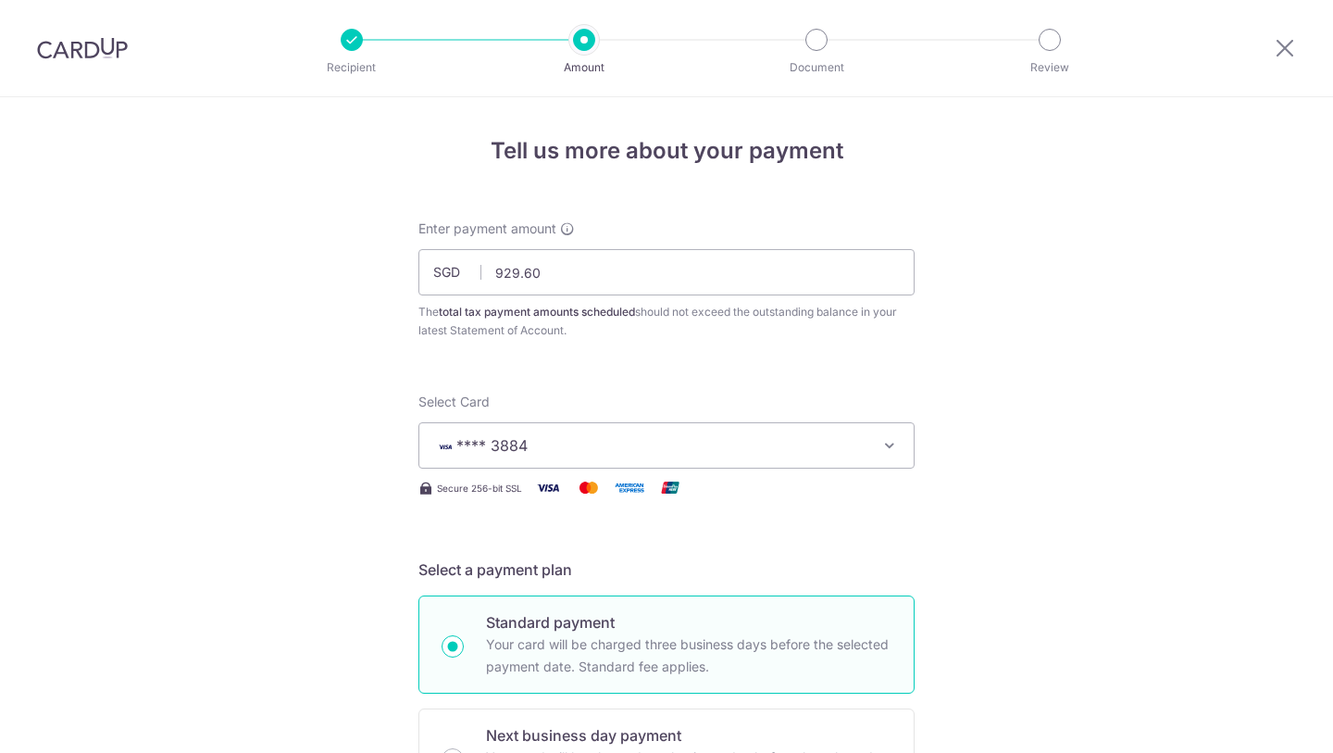
scroll to position [1249, 0]
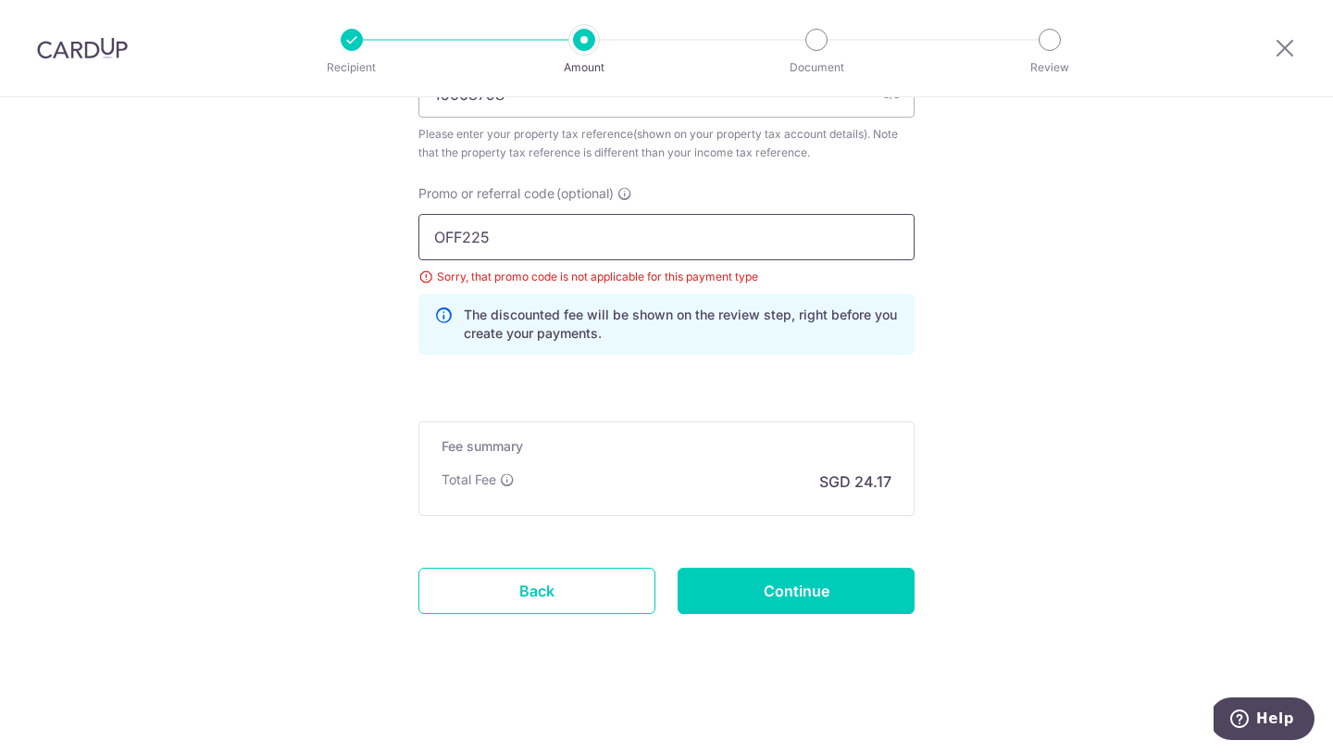
click at [464, 241] on input "OFF225" at bounding box center [666, 237] width 496 height 46
type input "GET225"
click at [743, 580] on input "Continue" at bounding box center [796, 591] width 237 height 46
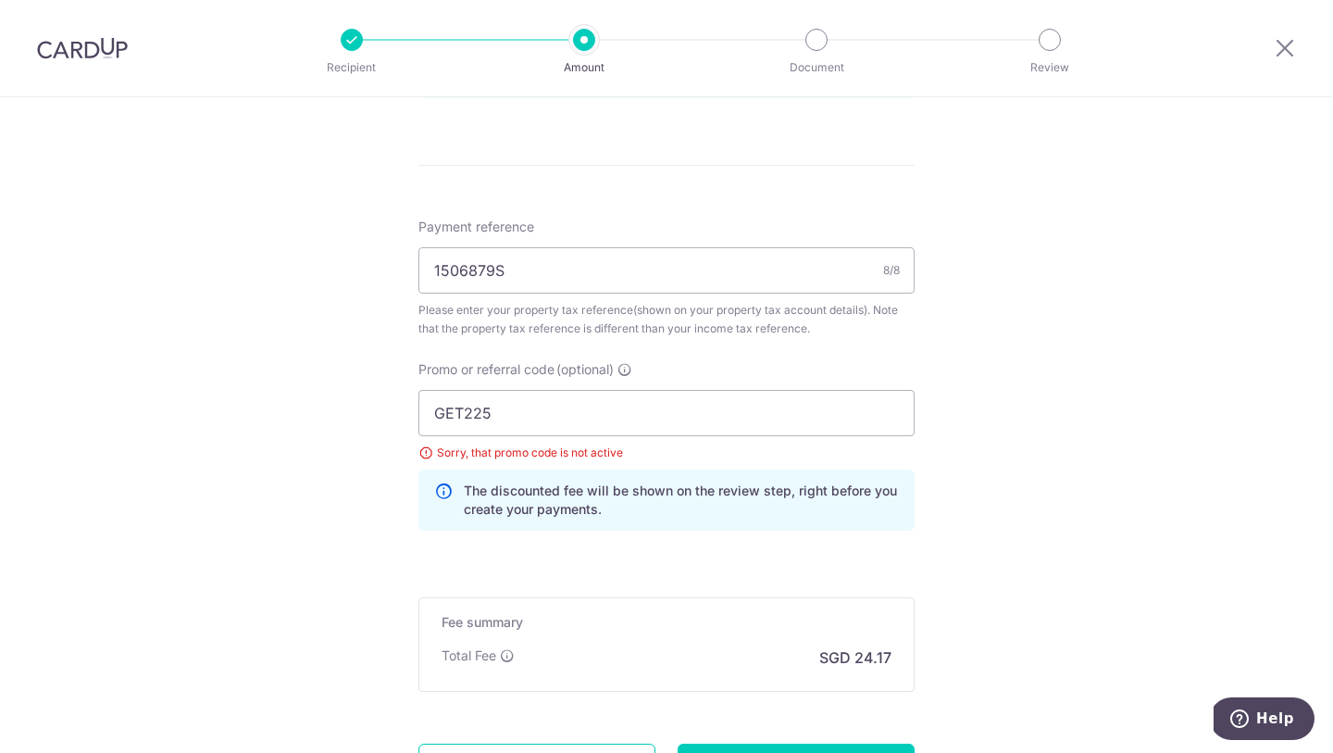
scroll to position [1080, 0]
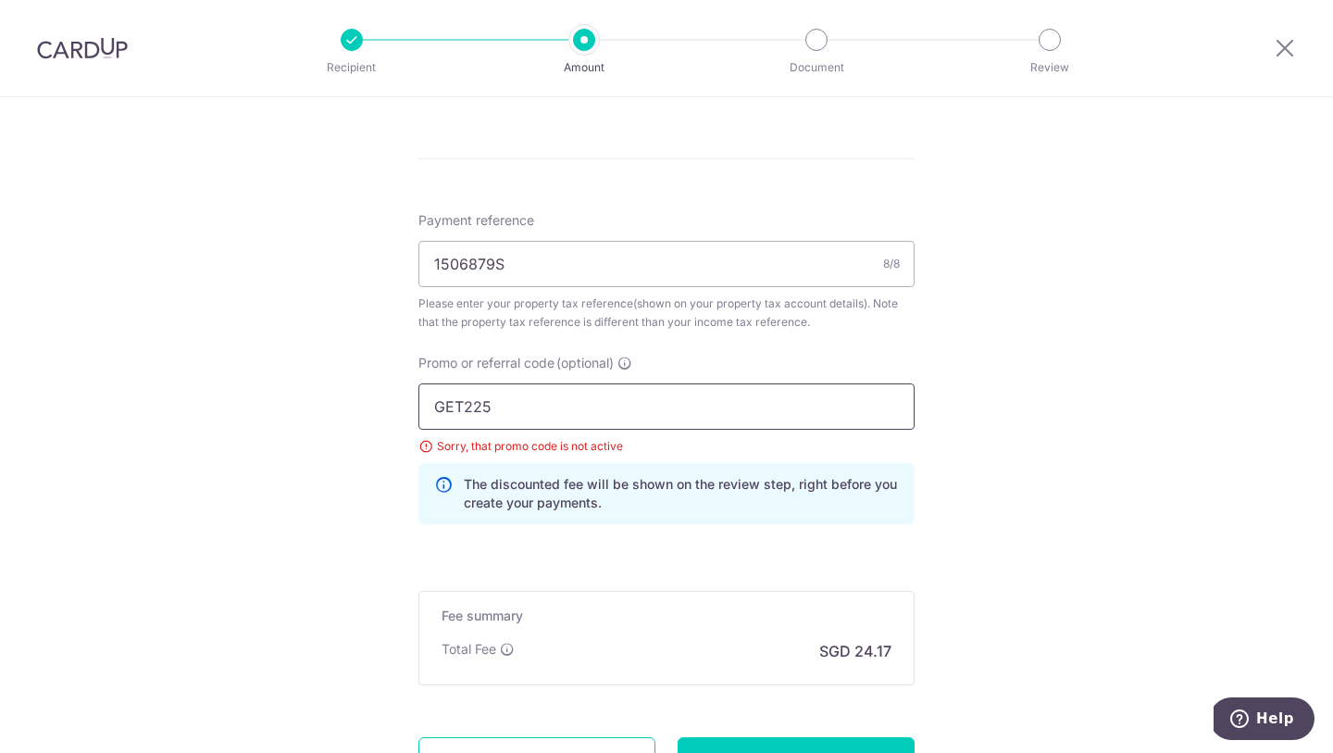
drag, startPoint x: 468, startPoint y: 407, endPoint x: 457, endPoint y: 406, distance: 11.1
click at [457, 406] on input "GET225" at bounding box center [666, 406] width 496 height 46
click at [506, 406] on input "GET225" at bounding box center [666, 406] width 496 height 46
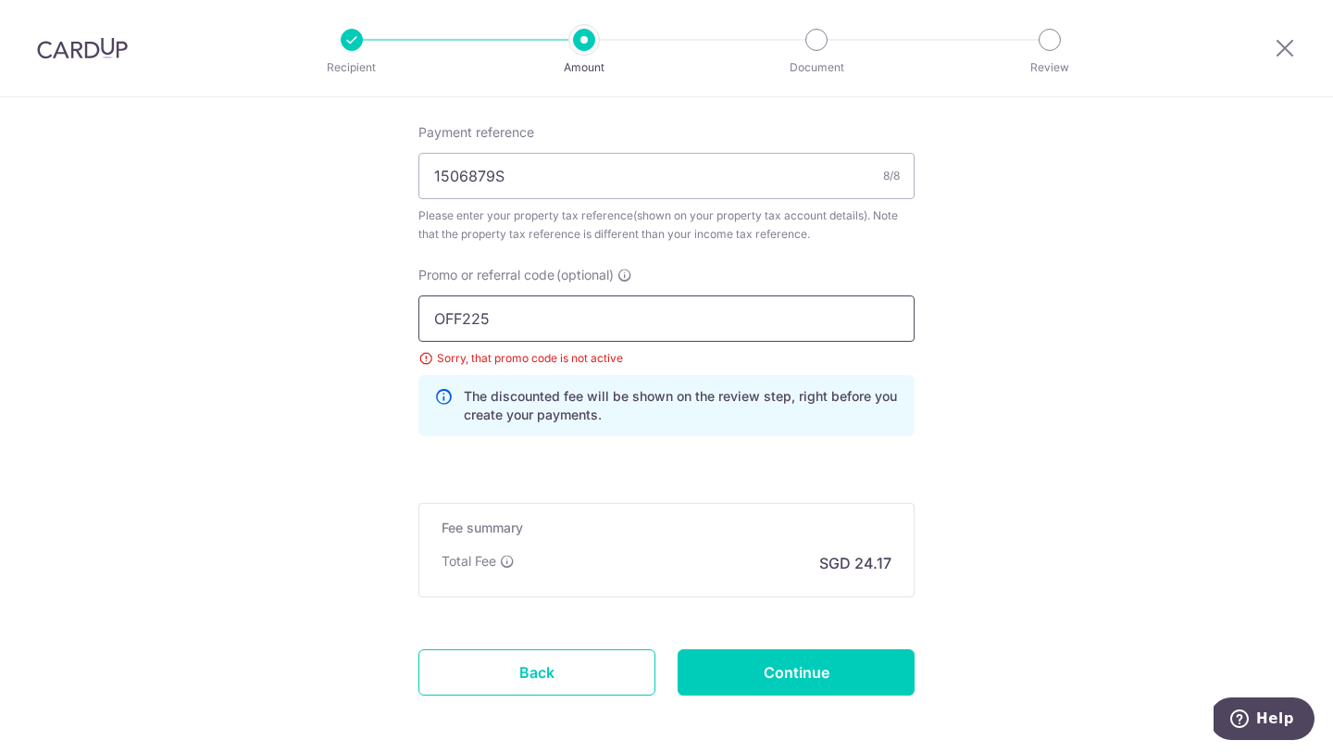
scroll to position [1221, 0]
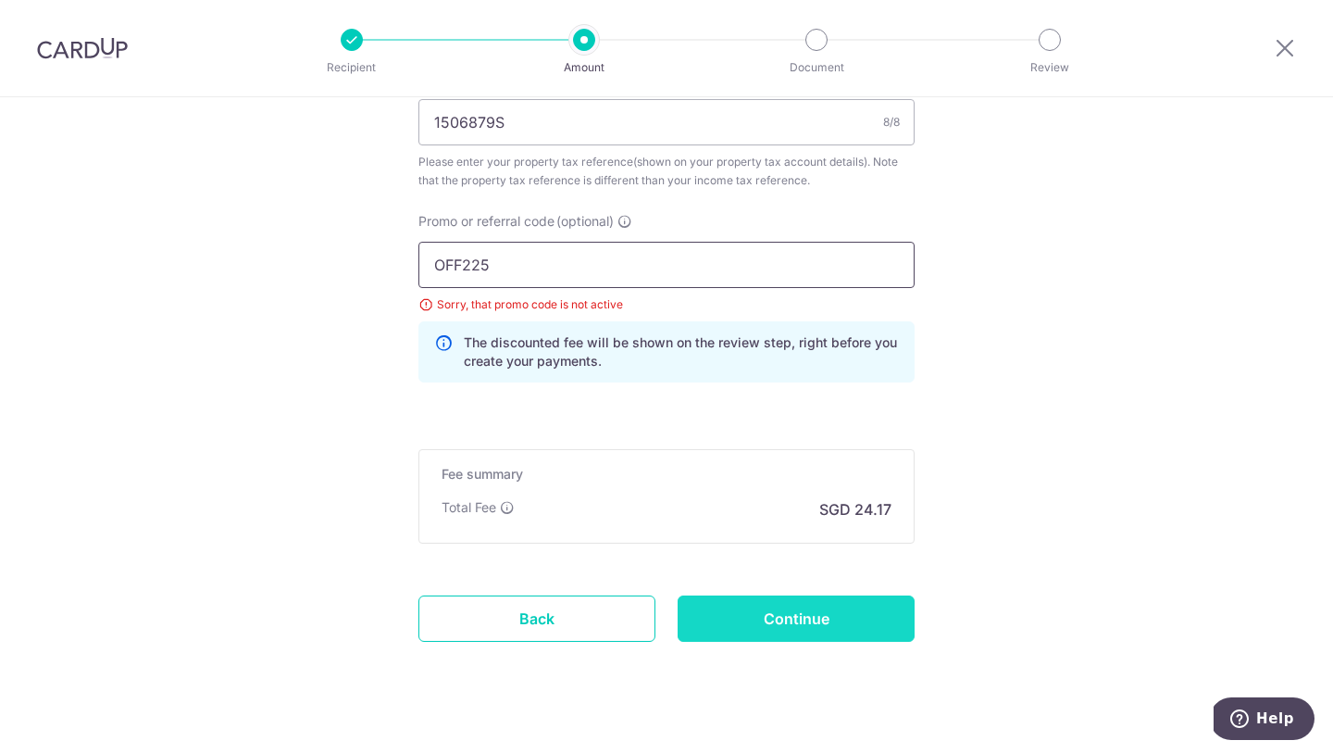
type input "OFF225"
click at [795, 618] on input "Continue" at bounding box center [796, 618] width 237 height 46
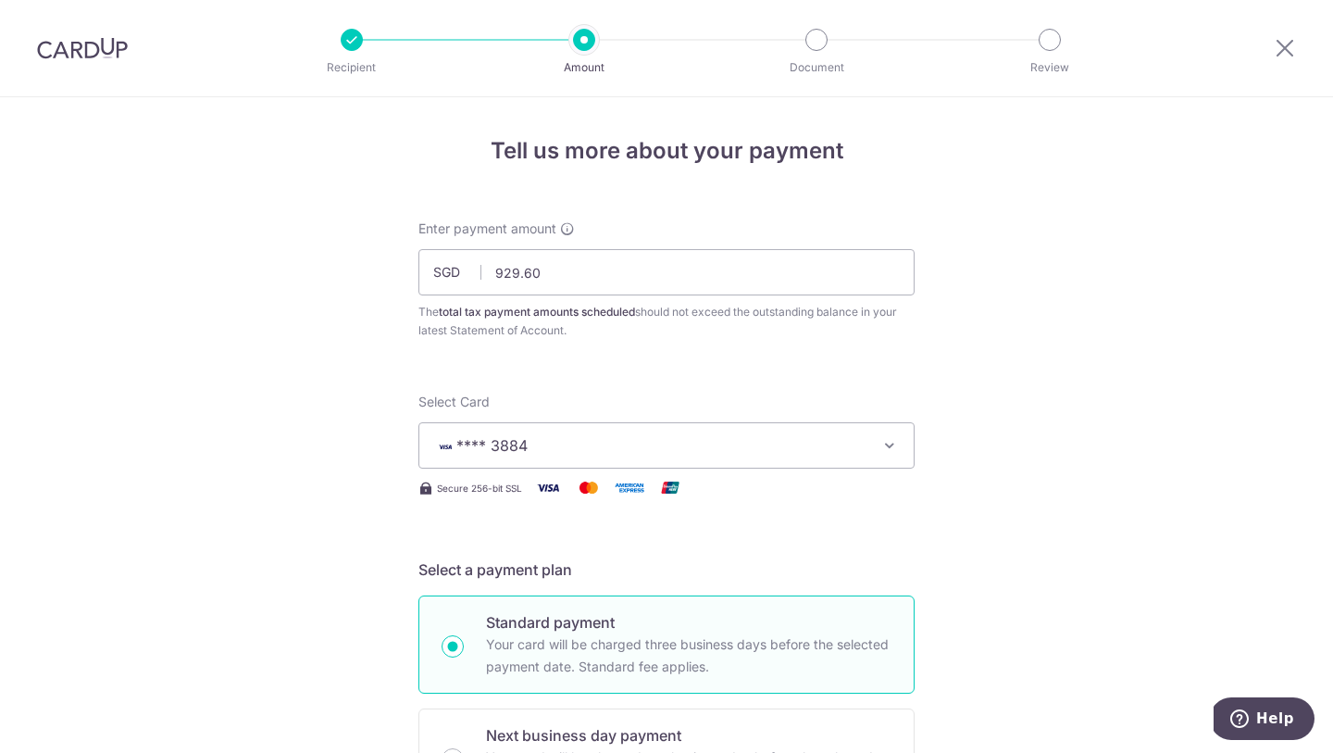
scroll to position [1249, 0]
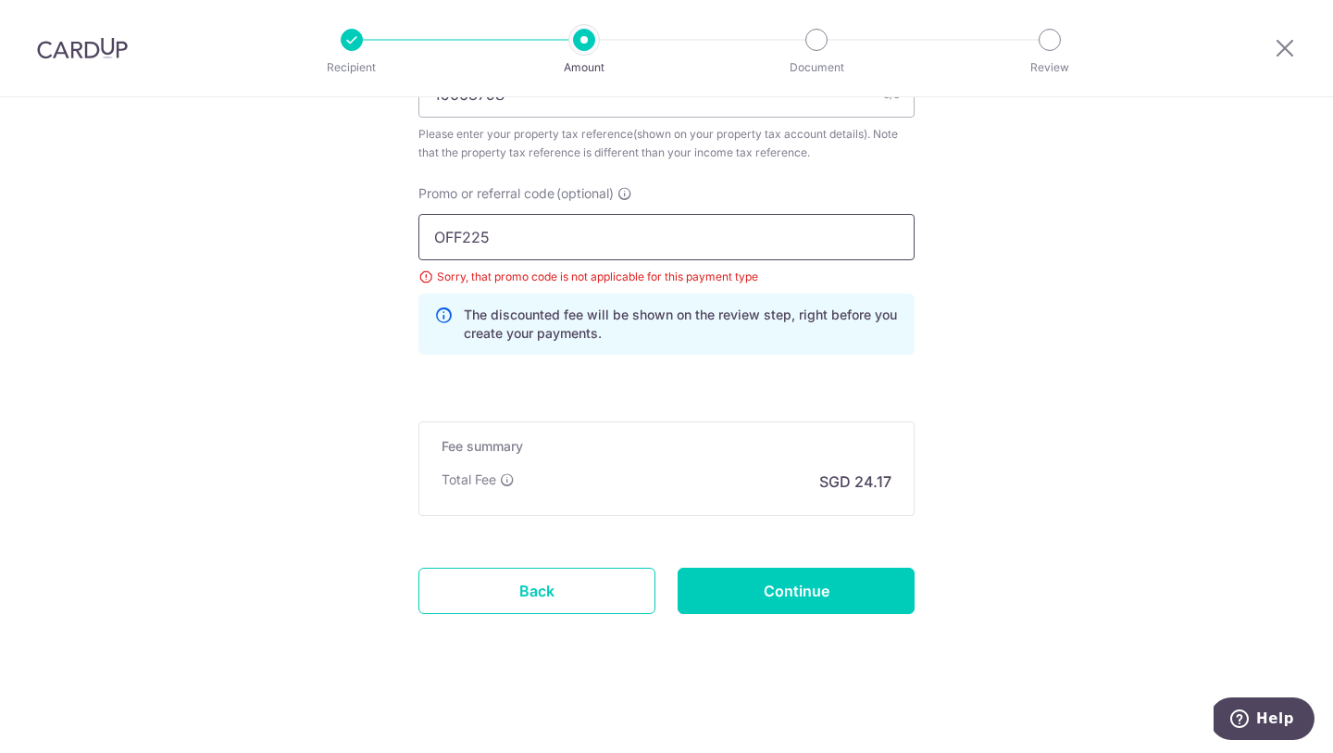
click at [472, 243] on input "OFF225" at bounding box center [666, 237] width 496 height 46
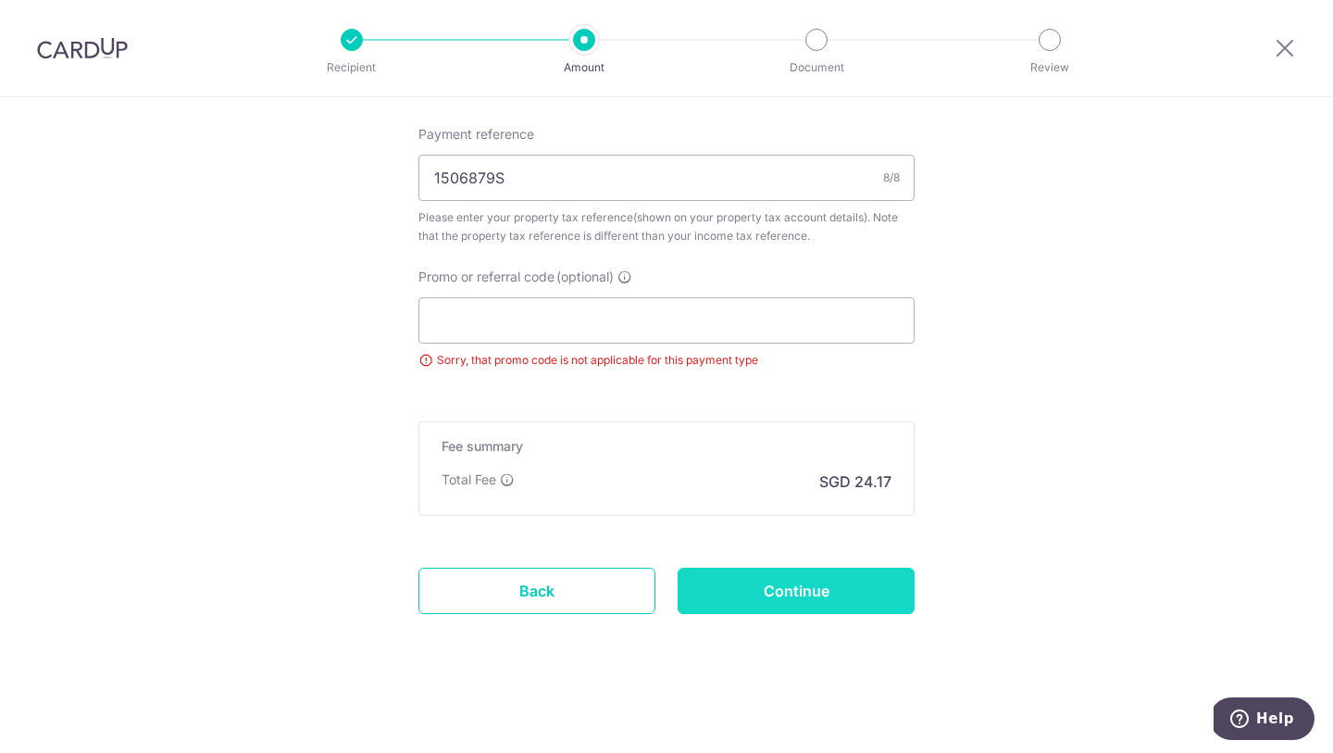
click at [838, 574] on input "Continue" at bounding box center [796, 591] width 237 height 46
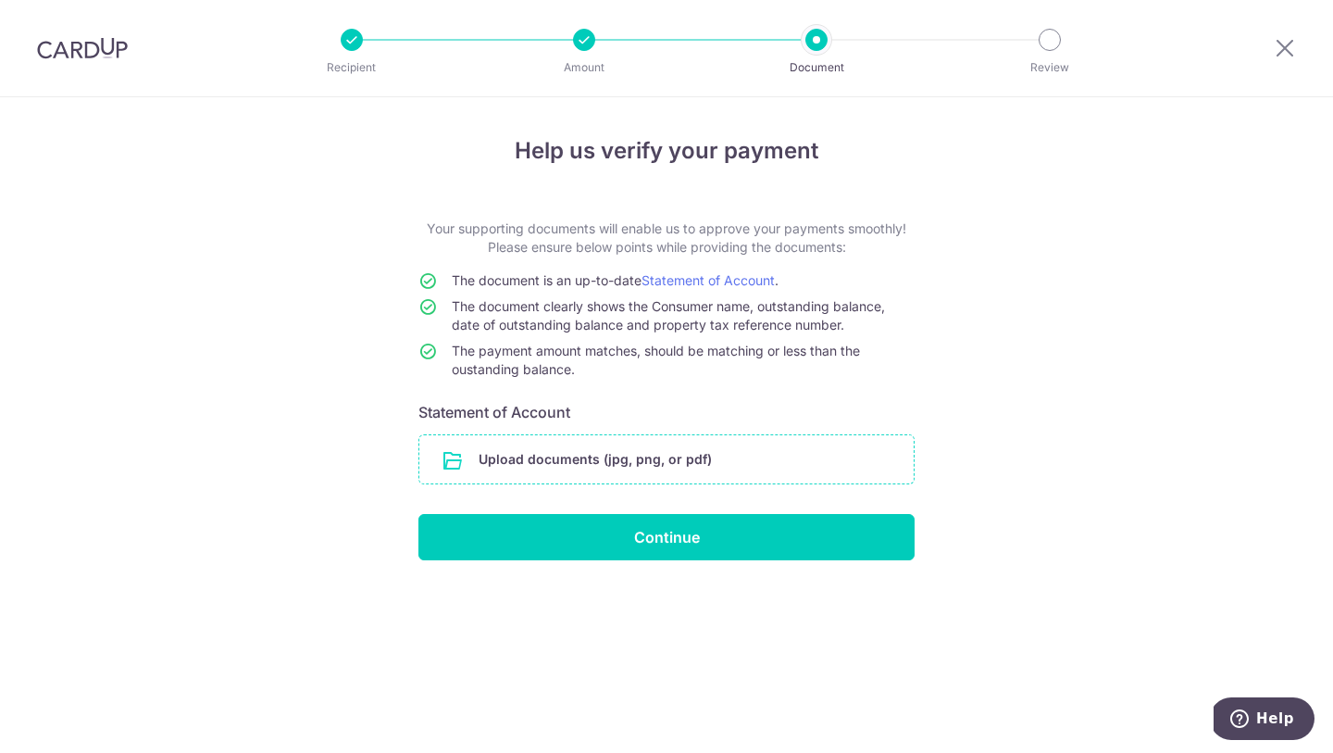
click at [651, 462] on input "file" at bounding box center [666, 459] width 494 height 48
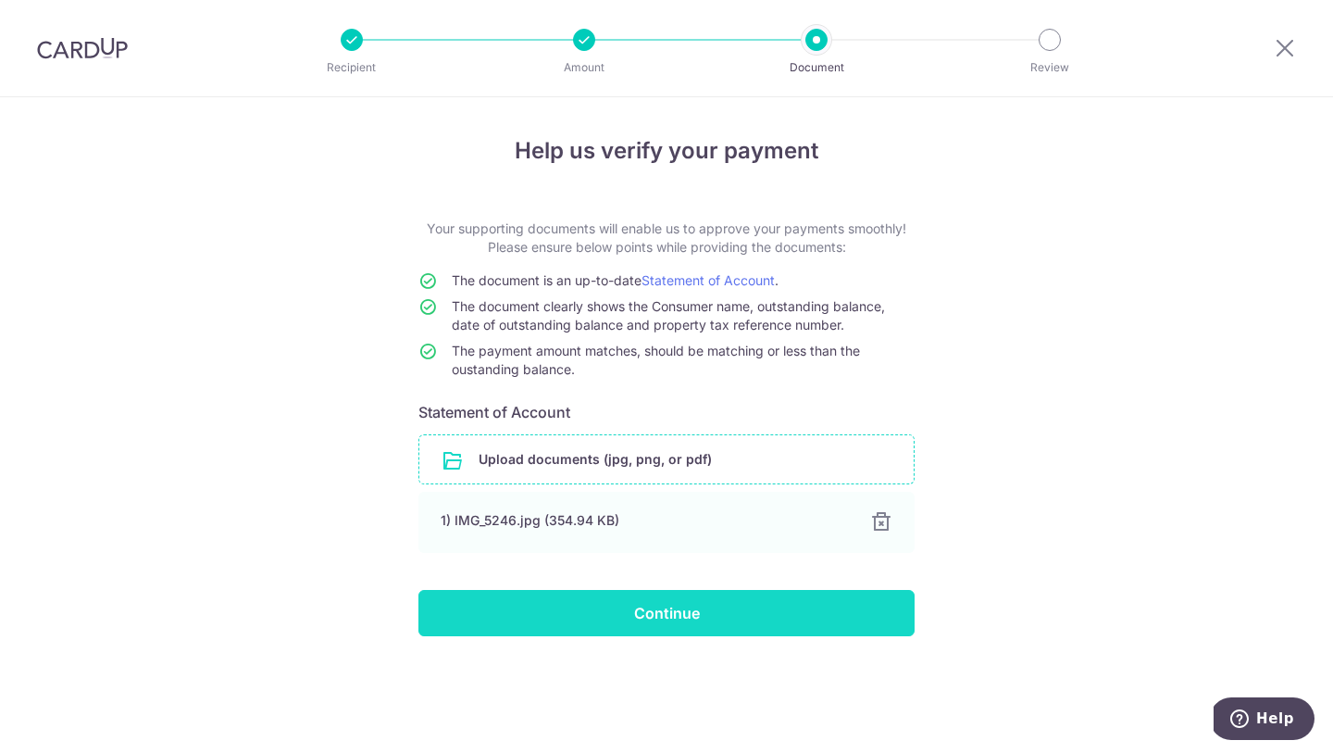
click at [759, 622] on input "Continue" at bounding box center [666, 613] width 496 height 46
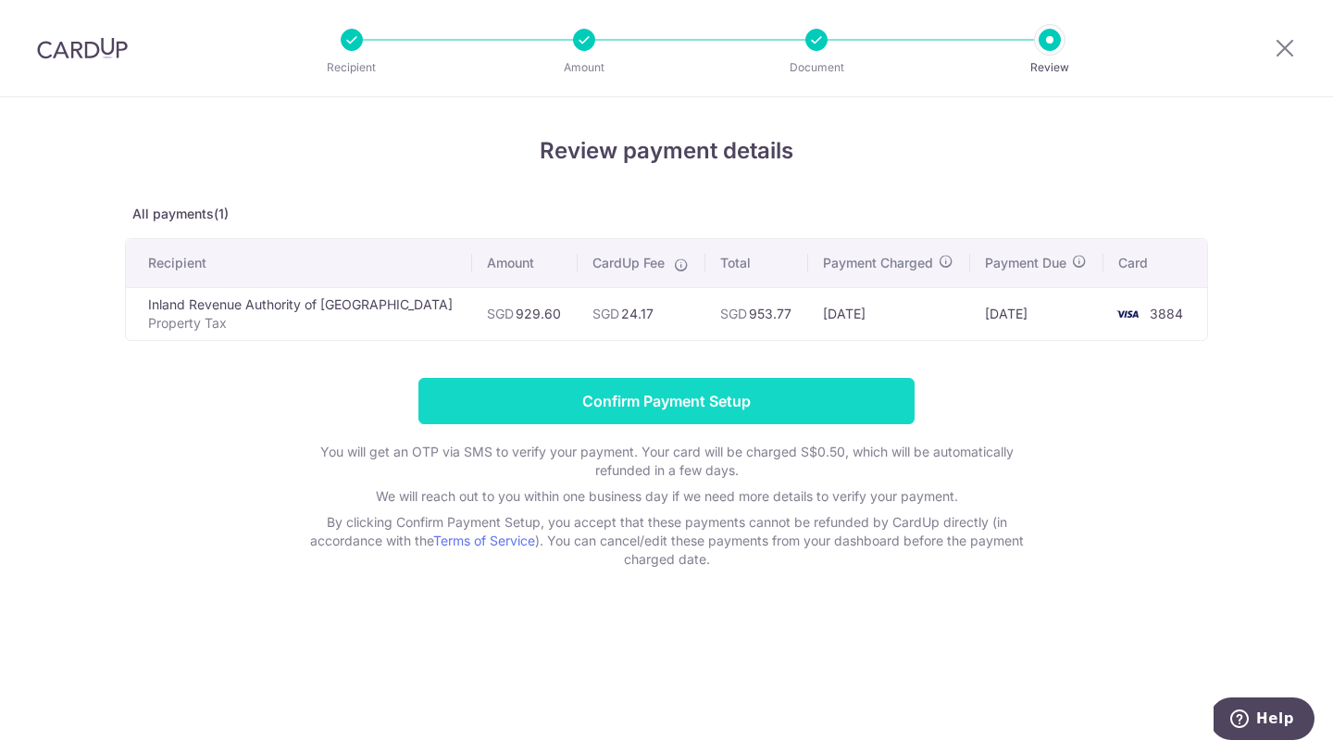
click at [872, 390] on input "Confirm Payment Setup" at bounding box center [666, 401] width 496 height 46
